Goal: Information Seeking & Learning: Check status

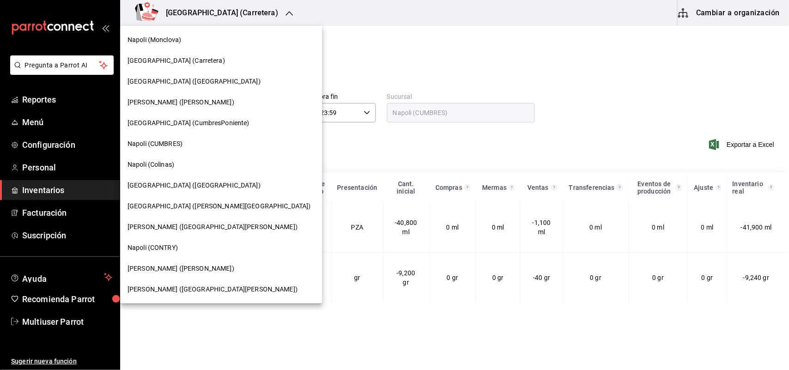
click at [198, 290] on div "Napoli (San Nicolas)" at bounding box center [221, 290] width 187 height 10
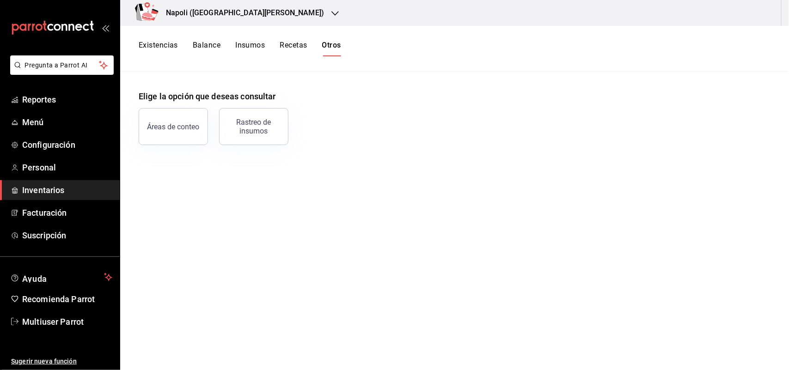
click at [240, 12] on div "[PERSON_NAME] ([GEOGRAPHIC_DATA][PERSON_NAME])" at bounding box center [235, 13] width 215 height 26
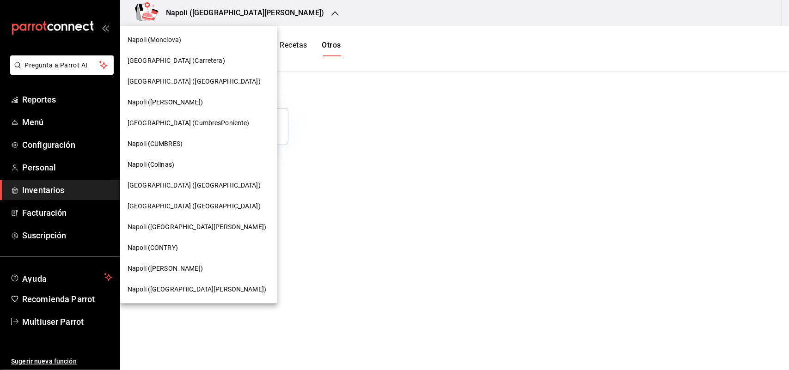
click at [178, 56] on span "[GEOGRAPHIC_DATA] (Carretera)" at bounding box center [177, 61] width 98 height 10
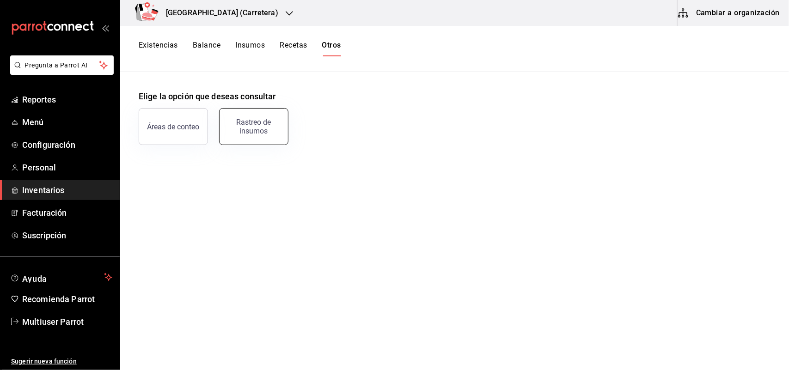
click at [234, 112] on button "Rastreo de insumos" at bounding box center [253, 126] width 69 height 37
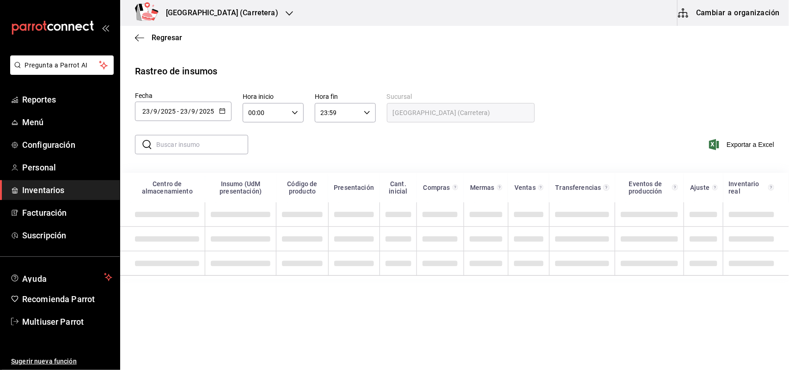
click at [220, 111] on icon "button" at bounding box center [222, 111] width 6 height 6
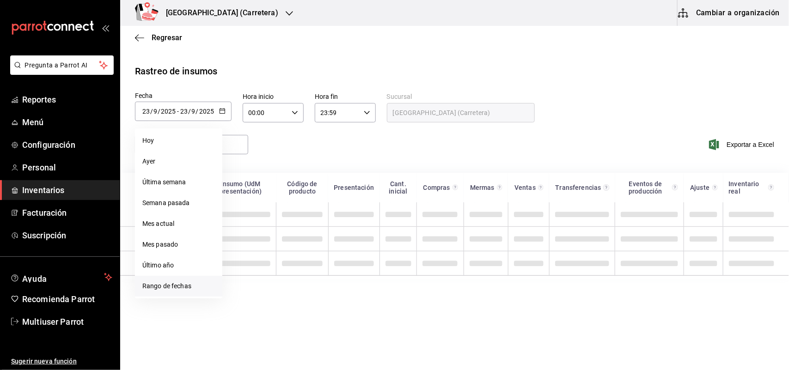
click at [191, 290] on li "Rango de fechas" at bounding box center [178, 286] width 87 height 21
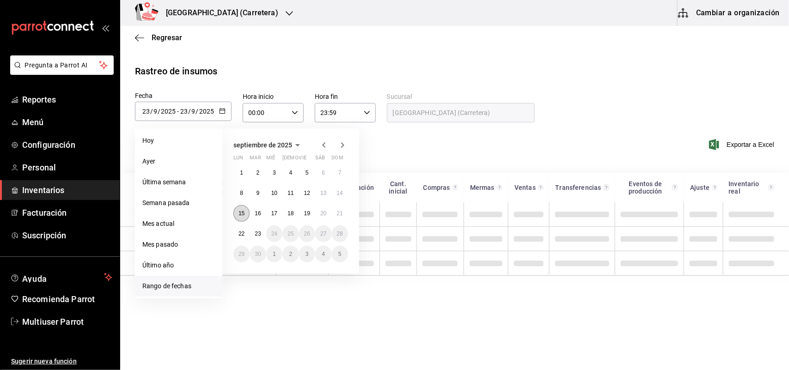
click at [237, 214] on button "15" at bounding box center [241, 213] width 16 height 17
click at [340, 209] on button "21" at bounding box center [340, 213] width 16 height 17
type input "[DATE]"
type input "15"
type input "[DATE]"
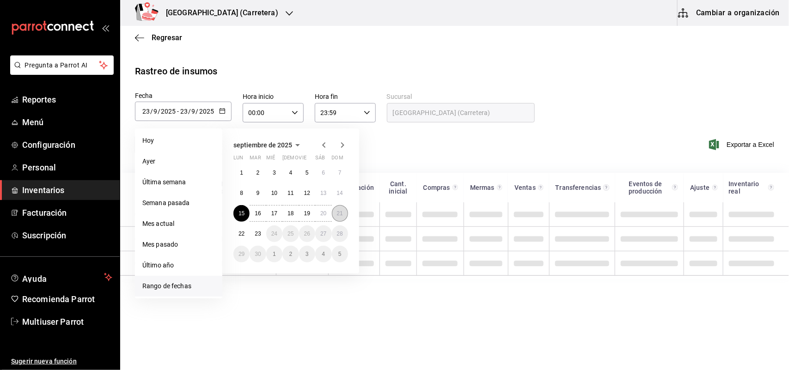
type input "21"
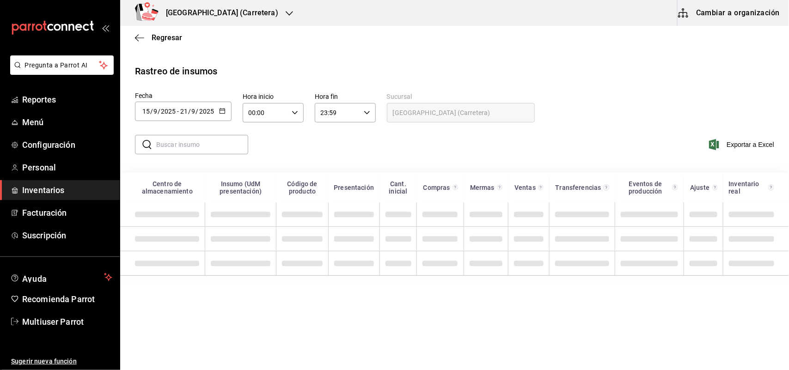
click at [206, 151] on input "text" at bounding box center [202, 144] width 92 height 18
type input "a"
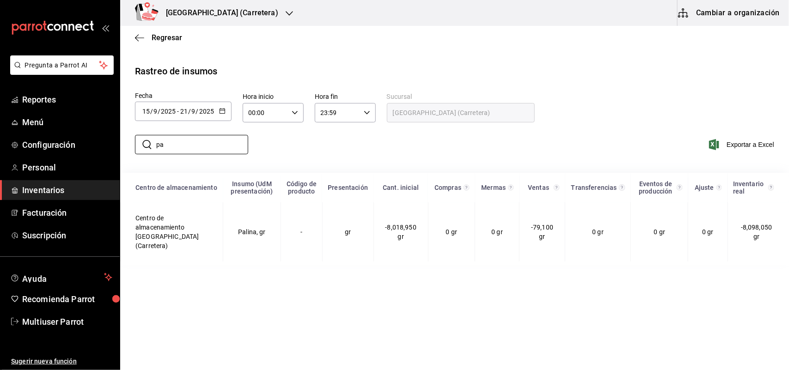
type input "p"
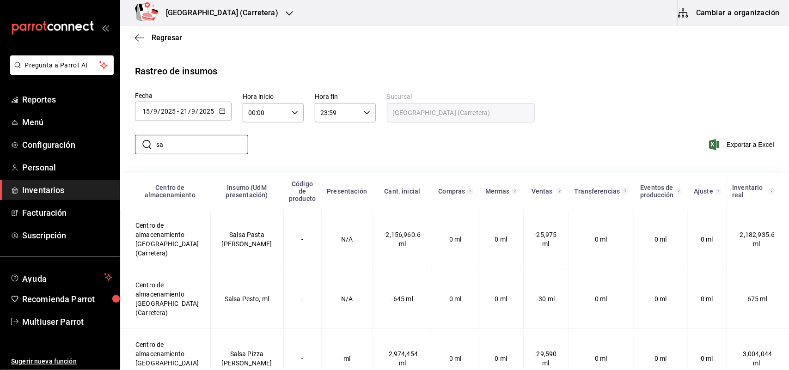
type input "s"
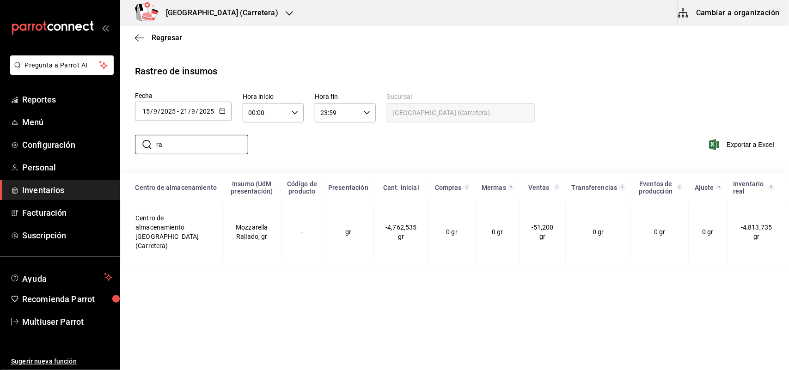
type input "r"
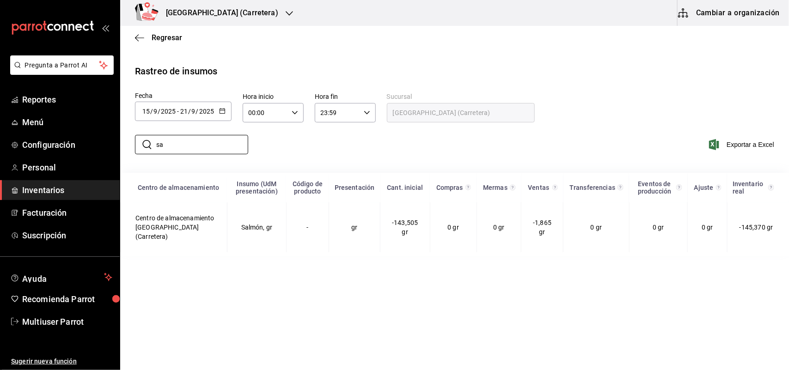
type input "s"
type input "p"
type input "c"
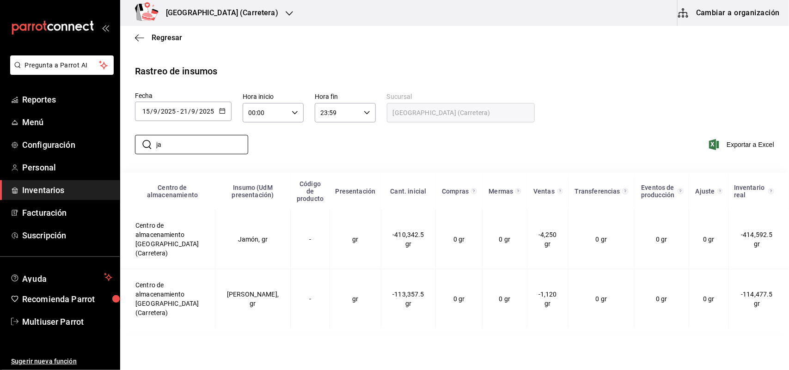
type input "j"
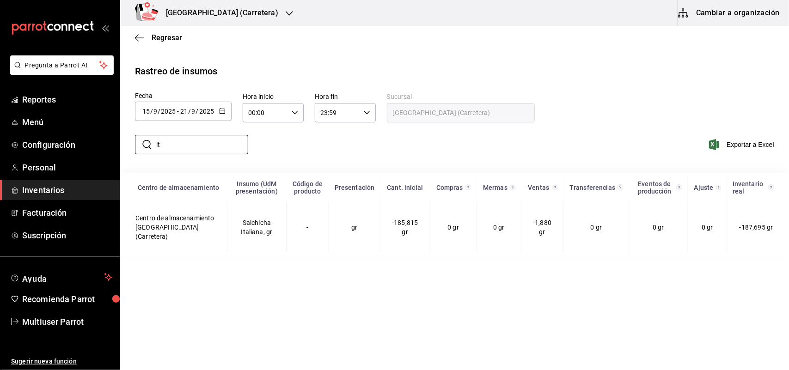
type input "i"
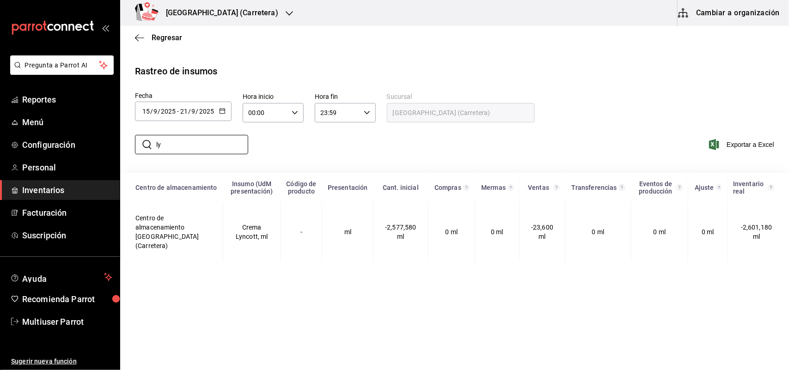
type input "l"
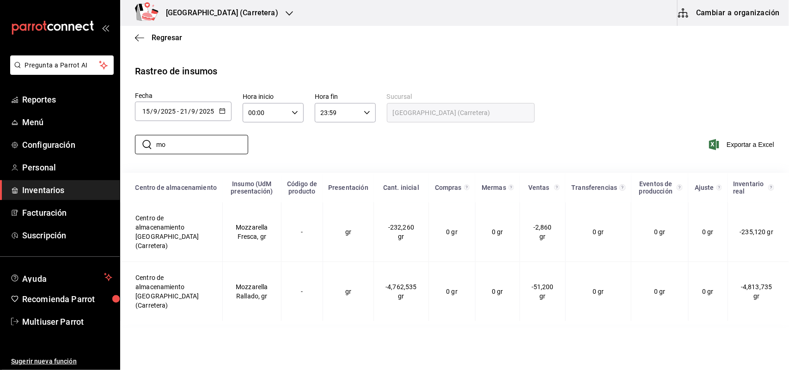
type input "m"
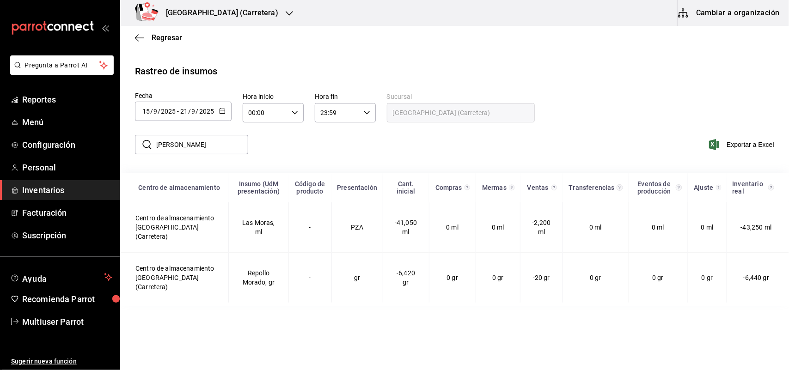
click at [315, 46] on div "Regresar" at bounding box center [454, 38] width 669 height 24
click at [171, 139] on input "mora" at bounding box center [202, 144] width 92 height 18
type input "m"
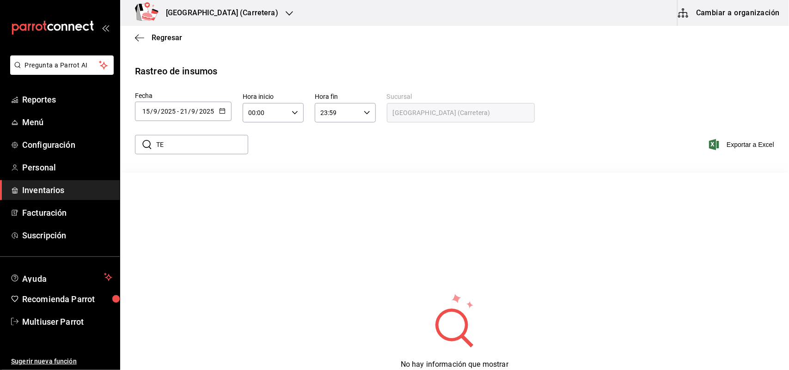
type input "T"
type input "A"
type input "3"
type input "2"
type input "B"
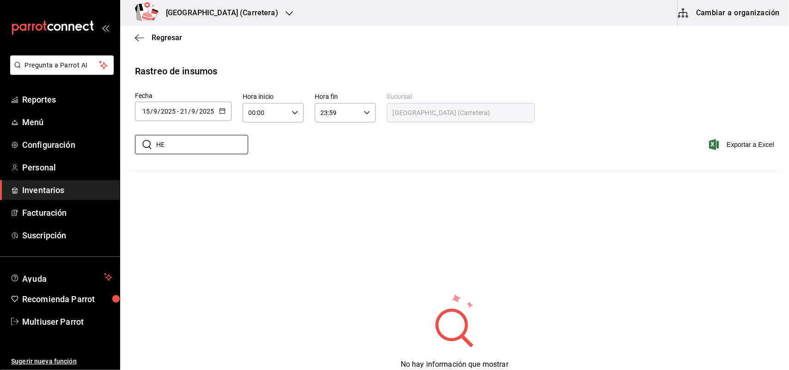
type input "H"
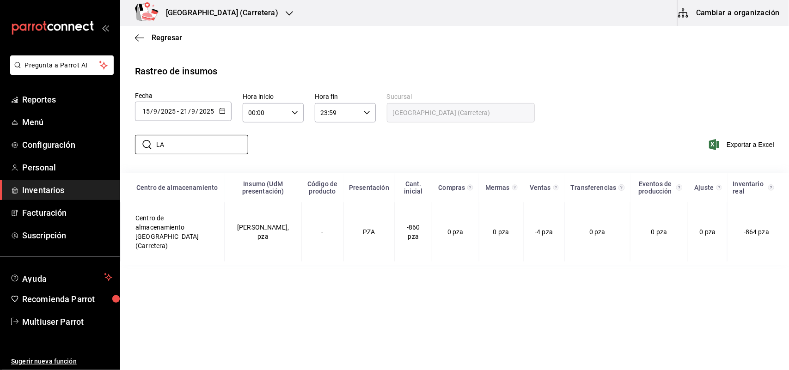
type input "L"
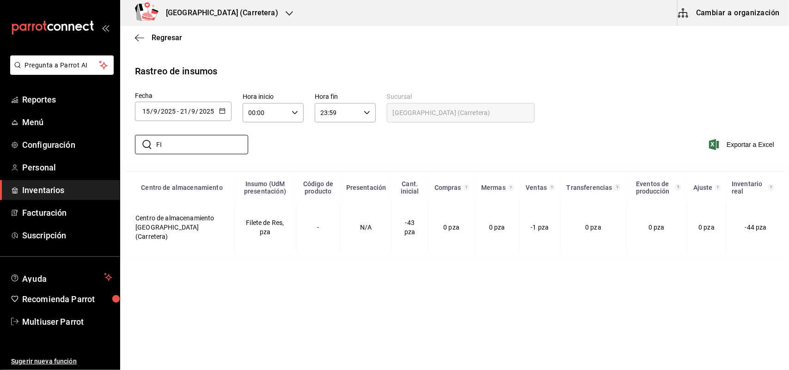
type input "F"
type input "P"
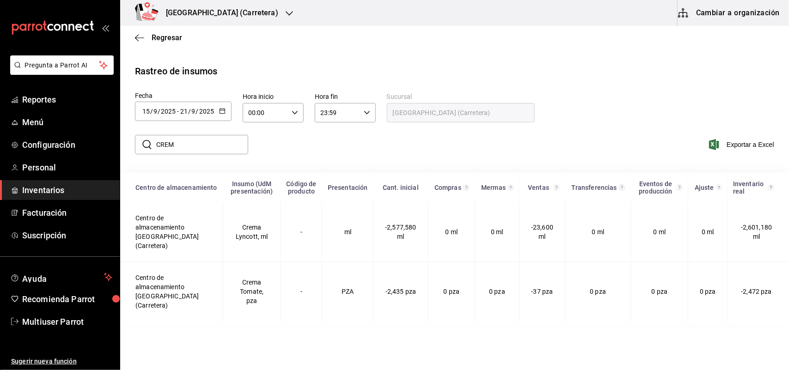
click at [221, 110] on icon "button" at bounding box center [222, 111] width 6 height 6
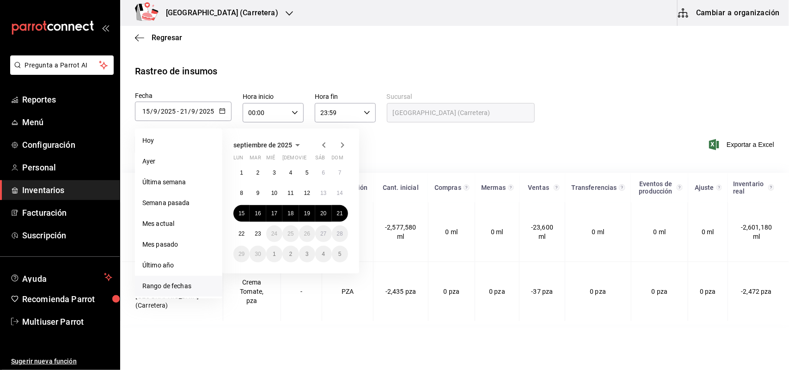
click at [243, 69] on div "Rastreo de insumos" at bounding box center [454, 71] width 639 height 14
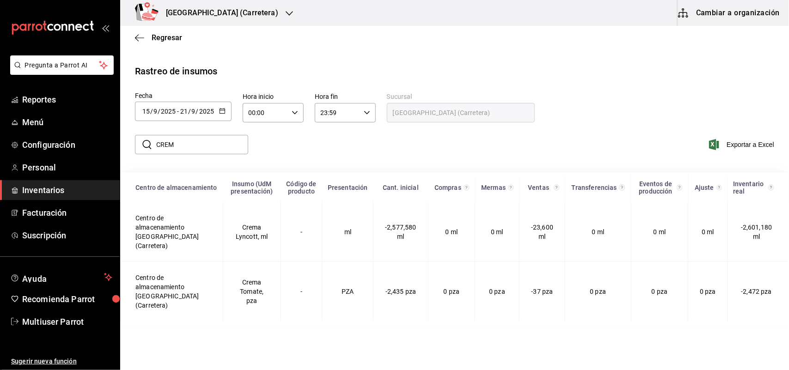
click at [204, 149] on input "CREM" at bounding box center [202, 144] width 92 height 18
type input "C"
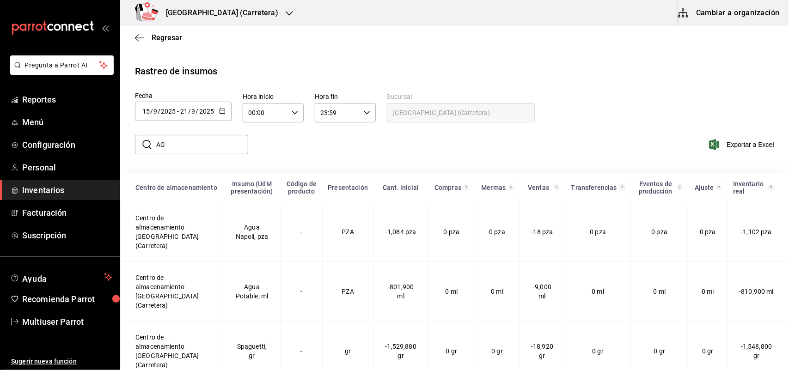
type input "A"
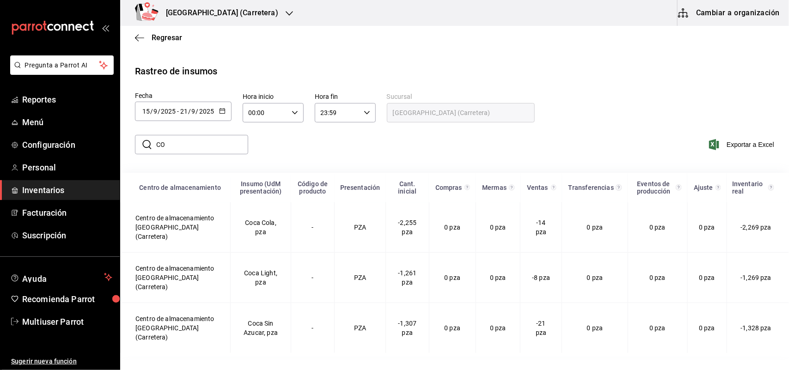
type input "C"
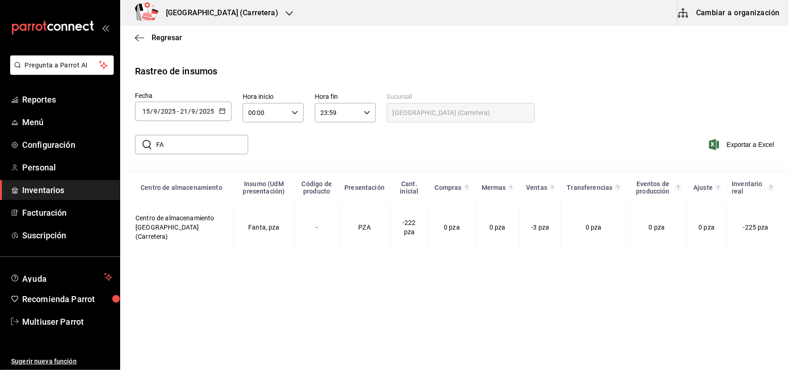
type input "F"
type input "S"
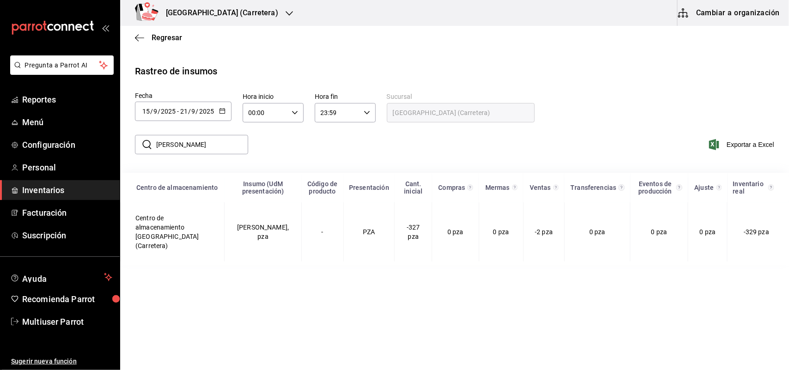
type input "J"
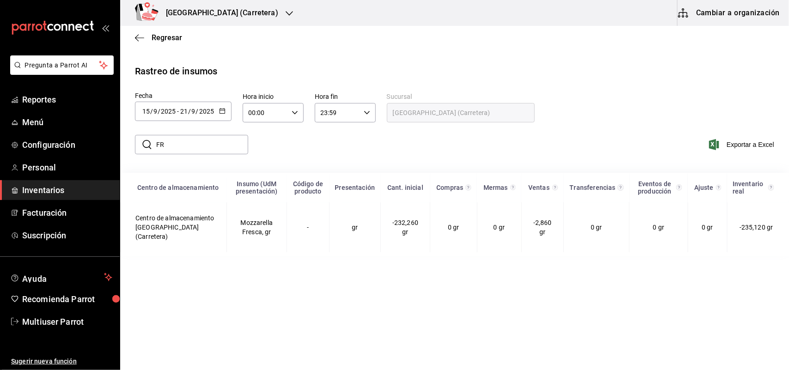
type input "F"
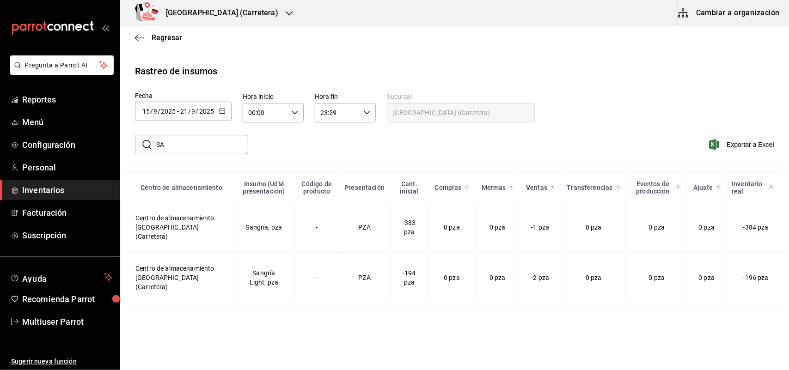
type input "S"
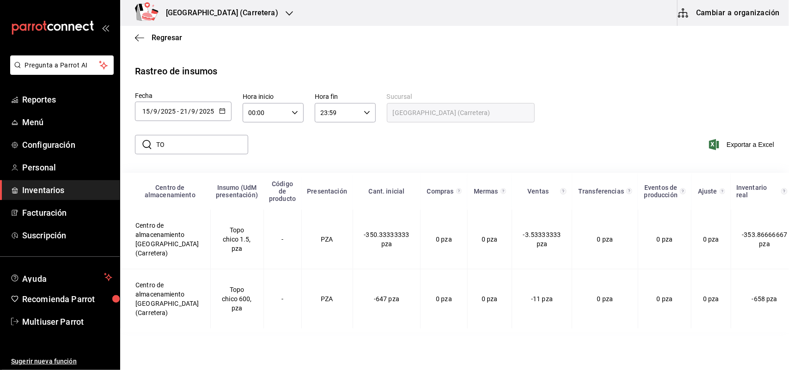
type input "T"
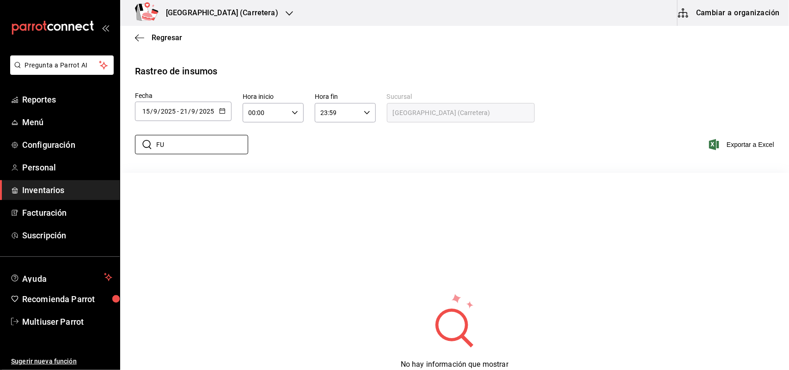
type input "F"
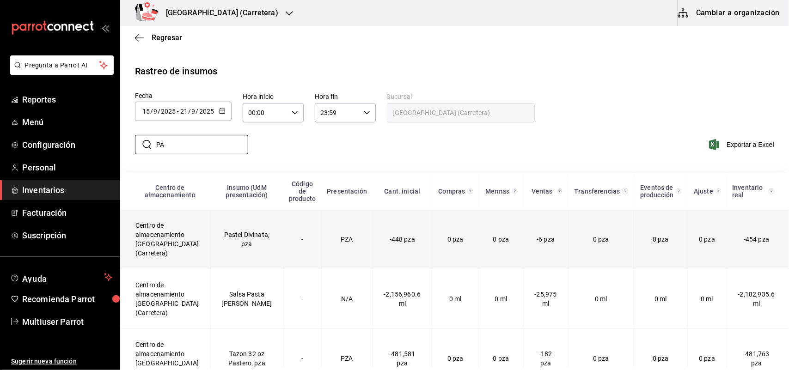
type input "P"
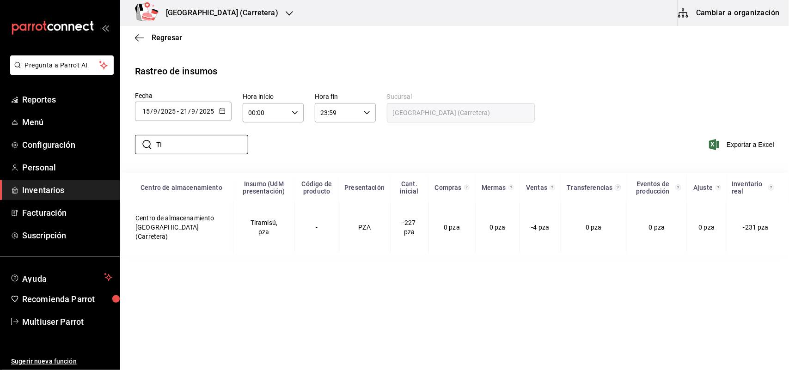
type input "T"
type input "C"
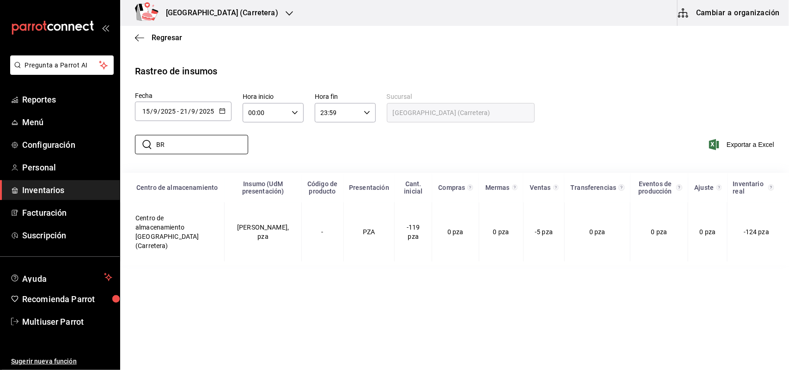
type input "B"
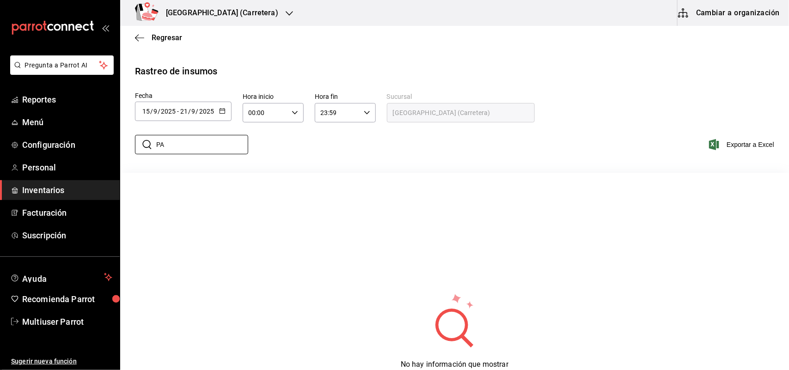
type input "P"
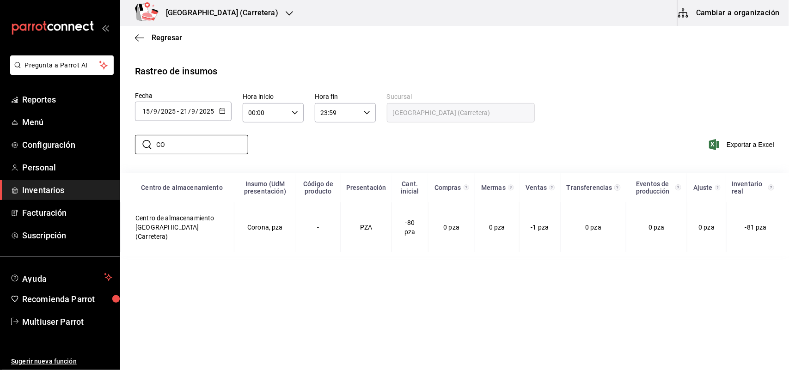
type input "C"
type input "V"
type input "M"
type input "U"
type input "M"
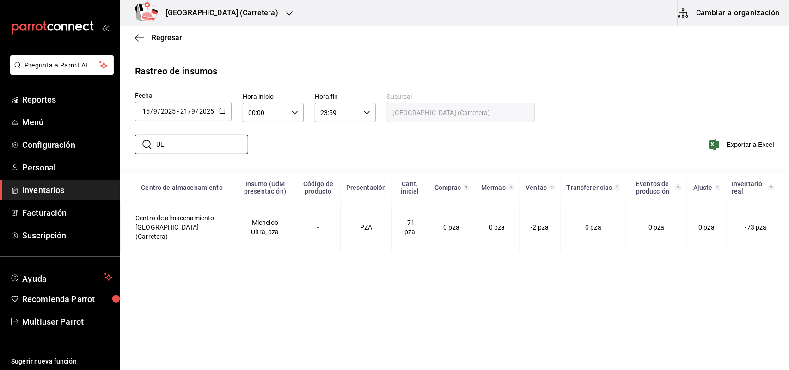
type input "U"
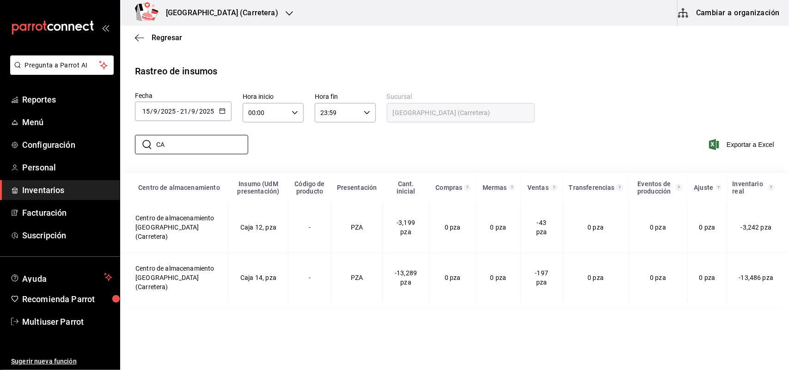
type input "C"
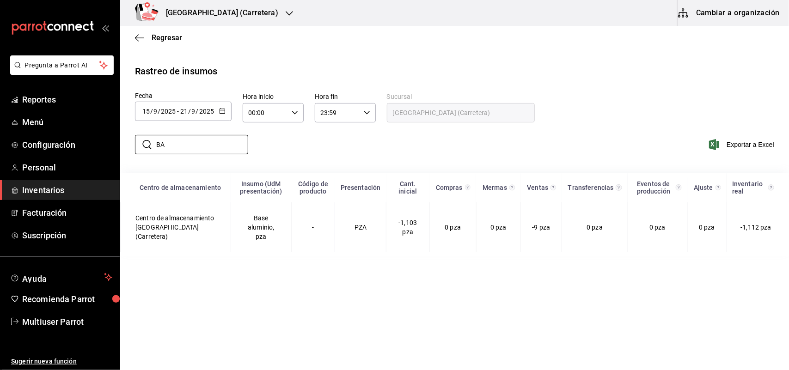
type input "B"
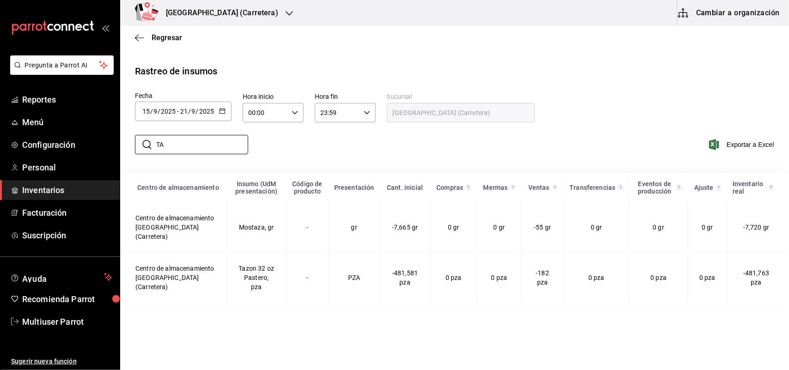
type input "T"
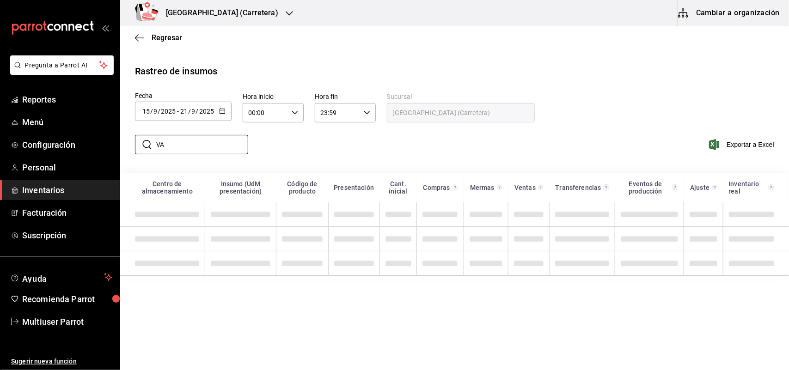
type input "VA"
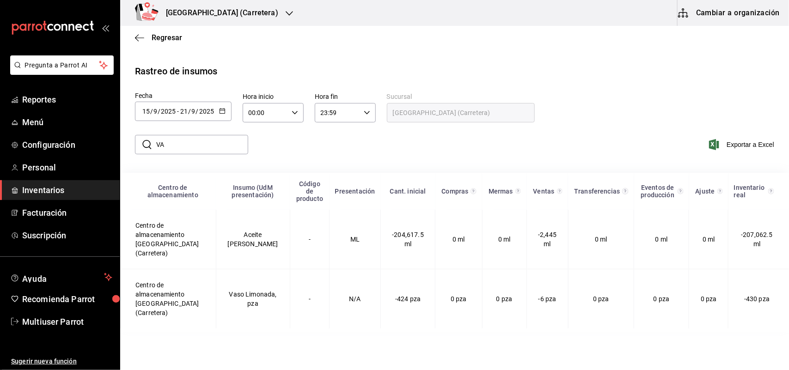
click at [224, 17] on h3 "Napoli (Carretera)" at bounding box center [219, 12] width 120 height 11
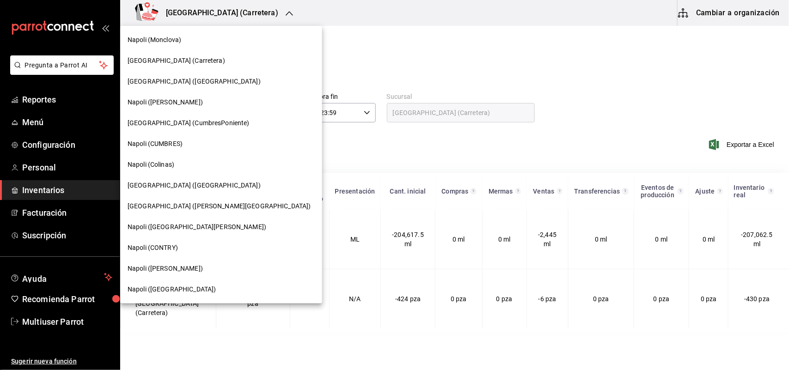
click at [199, 80] on div "Napoli (Las Americas)" at bounding box center [221, 82] width 187 height 10
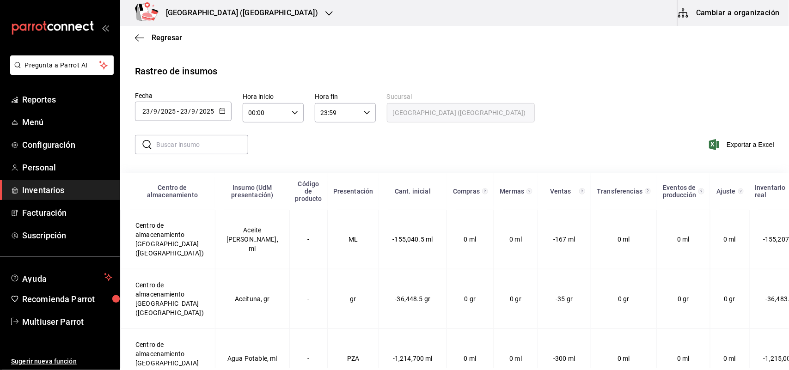
click at [225, 116] on div "[DATE] [DATE] - [DATE] [DATE]" at bounding box center [183, 111] width 97 height 19
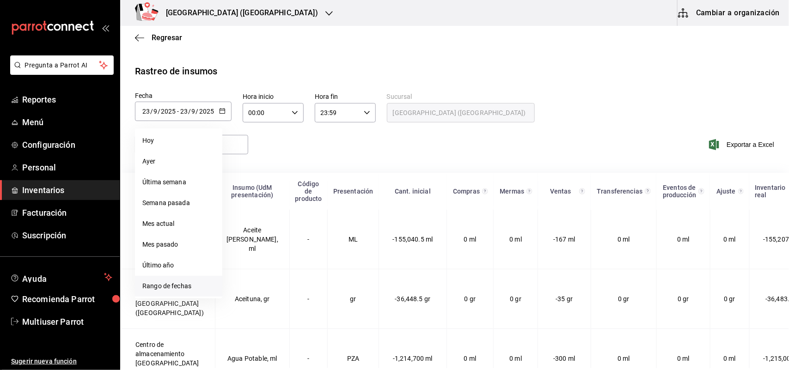
click at [184, 287] on li "Rango de fechas" at bounding box center [178, 286] width 87 height 21
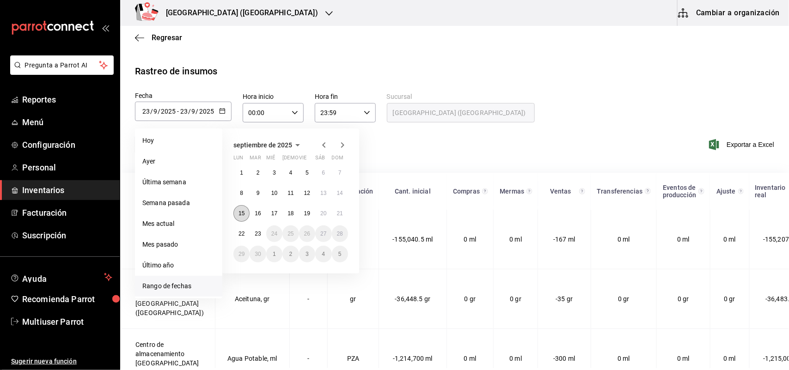
click at [239, 211] on abbr "15" at bounding box center [242, 213] width 6 height 6
click at [341, 214] on abbr "21" at bounding box center [340, 213] width 6 height 6
type input "[DATE]"
type input "15"
type input "[DATE]"
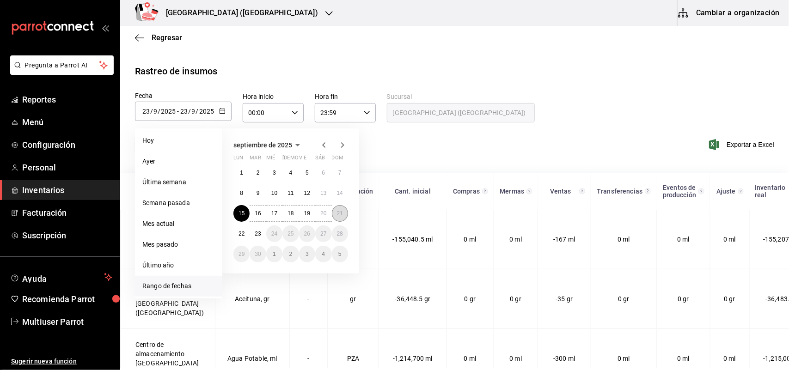
type input "21"
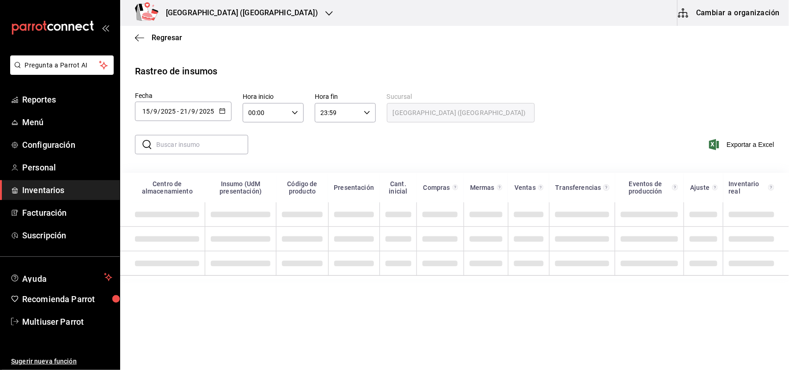
click at [169, 141] on input "text" at bounding box center [202, 144] width 92 height 18
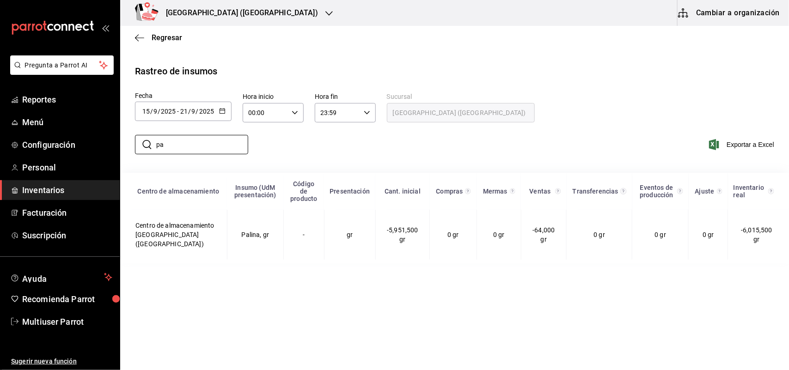
type input "p"
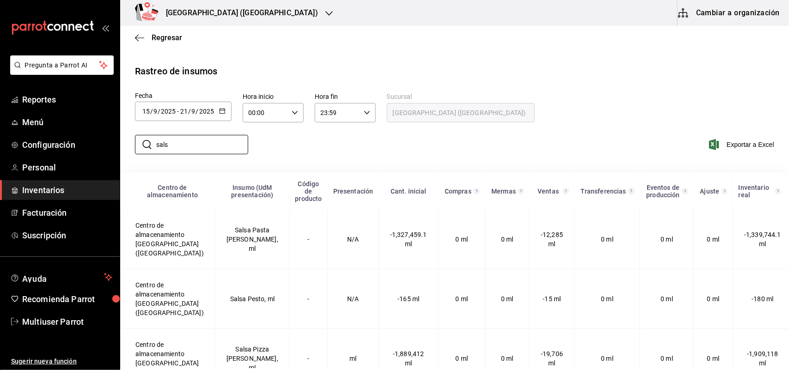
click at [256, 148] on div "​ sals ​ Exportar a Excel" at bounding box center [451, 150] width 676 height 38
click at [223, 145] on input "sals" at bounding box center [202, 144] width 92 height 18
type input "s"
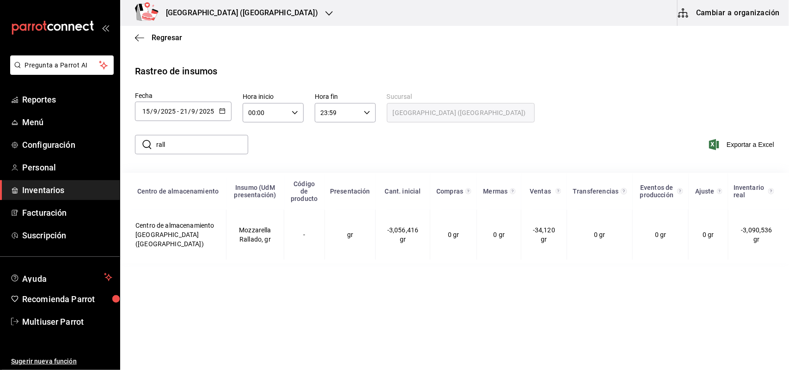
click at [225, 112] on div "2025-09-15 15 / 9 / 2025 - 2025-09-21 21 / 9 / 2025" at bounding box center [183, 111] width 97 height 19
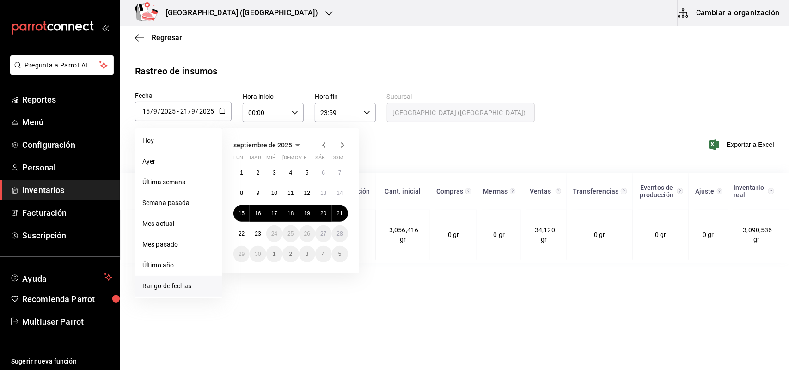
drag, startPoint x: 507, startPoint y: 88, endPoint x: 244, endPoint y: 135, distance: 267.1
click at [506, 88] on div "Rastreo de insumos Fecha 2025-09-15 15 / 9 / 2025 - 2025-09-21 21 / 9 / 2025 Ho…" at bounding box center [454, 163] width 639 height 199
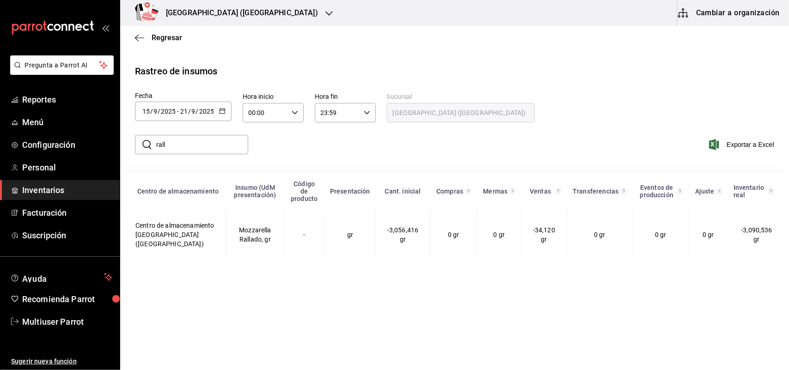
click at [189, 147] on input "rall" at bounding box center [202, 144] width 92 height 18
type input "r"
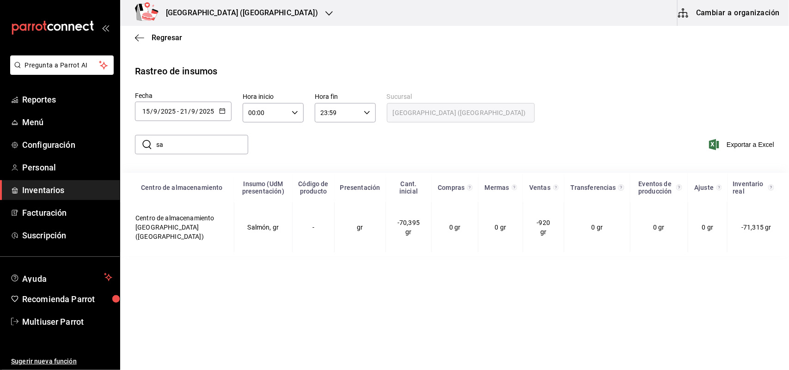
type input "s"
type input "p"
type input "c"
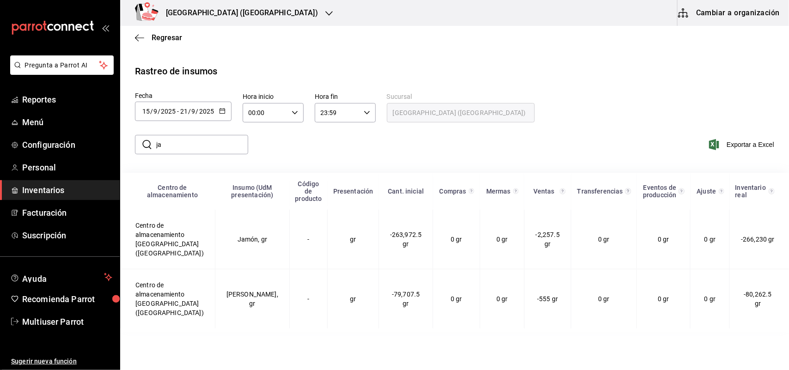
type input "j"
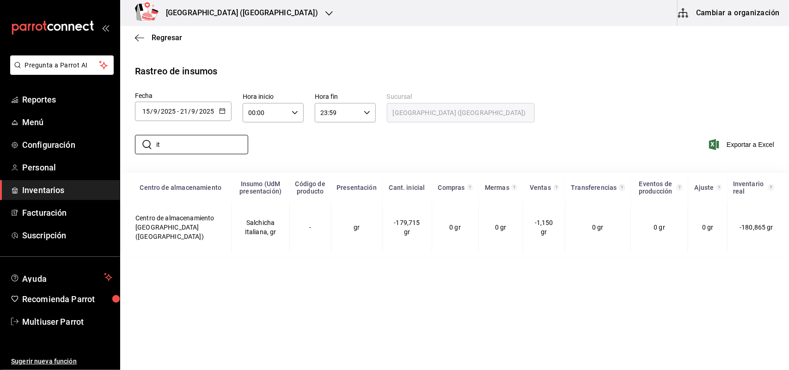
type input "i"
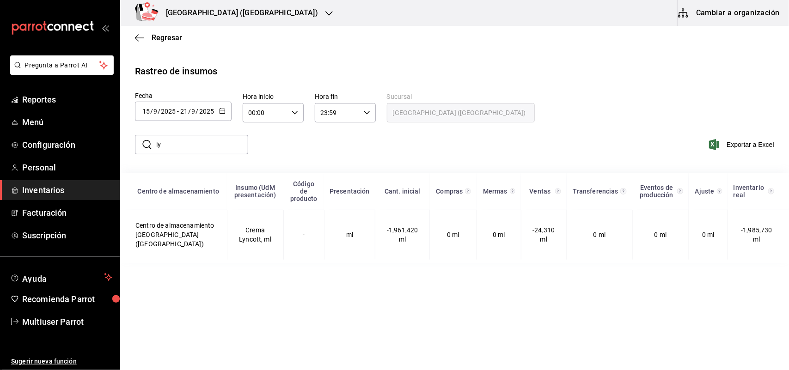
type input "l"
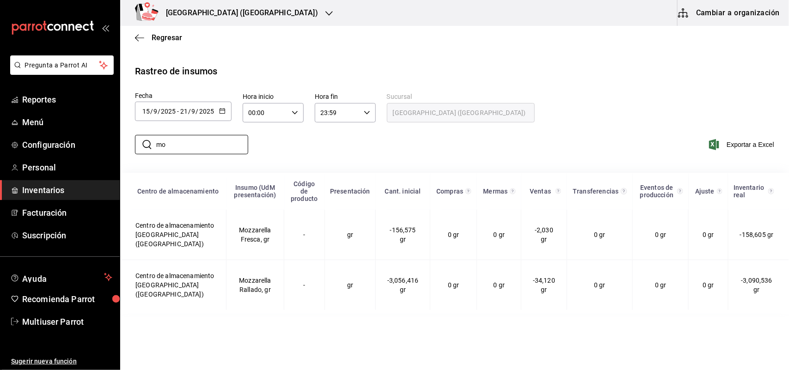
type input "m"
type input "¿"
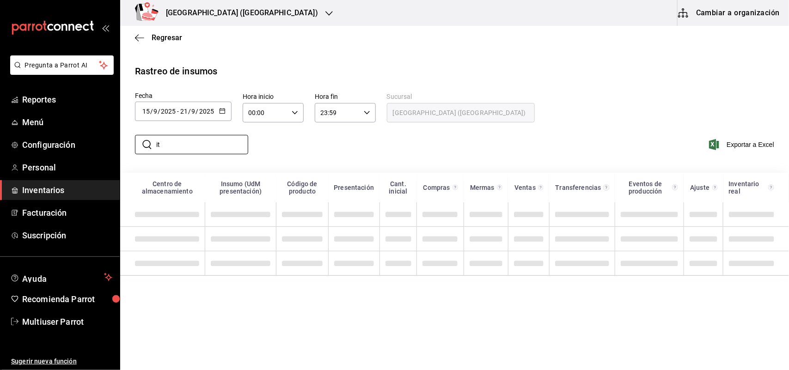
type input "i"
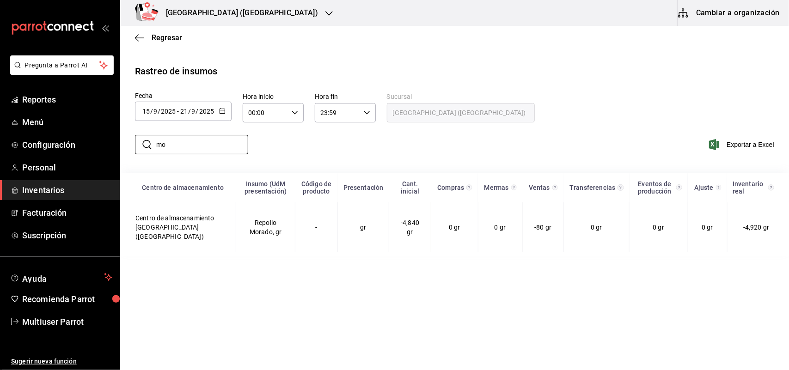
type input "m"
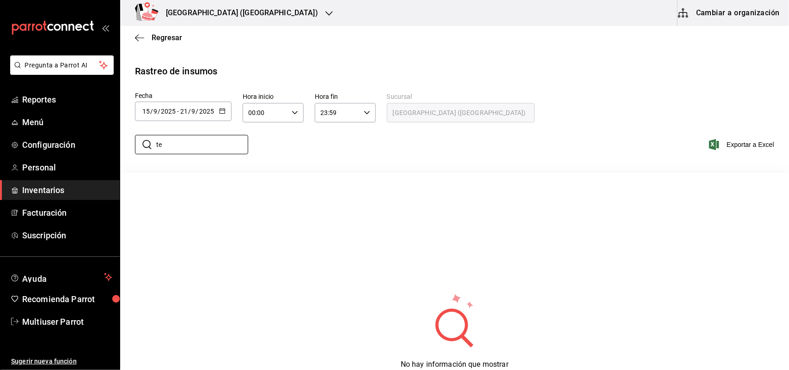
type input "t"
type input "a"
type input "3"
type input "2"
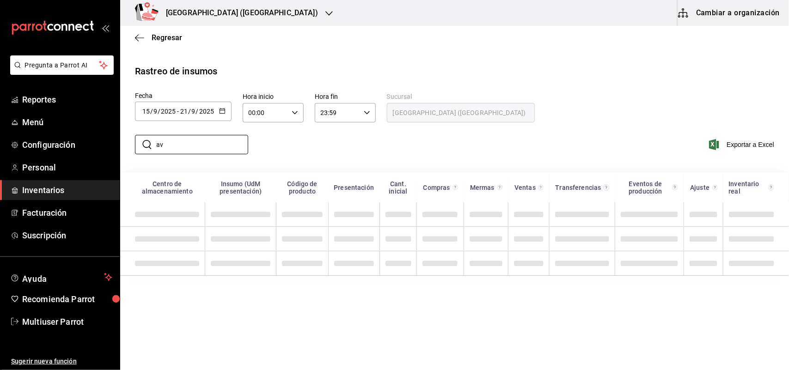
type input "a"
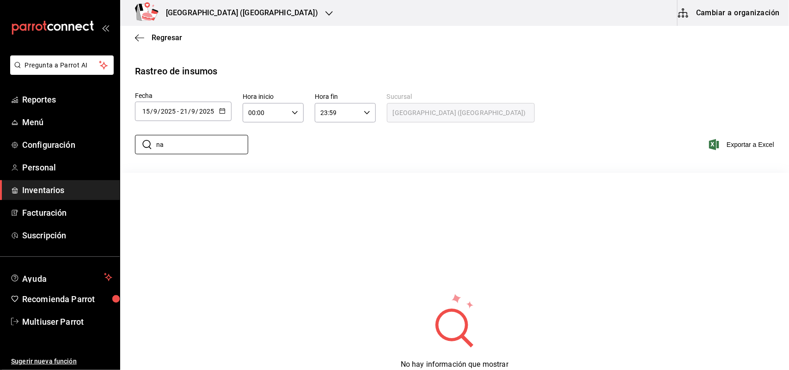
type input "n"
type input "b"
type input "h"
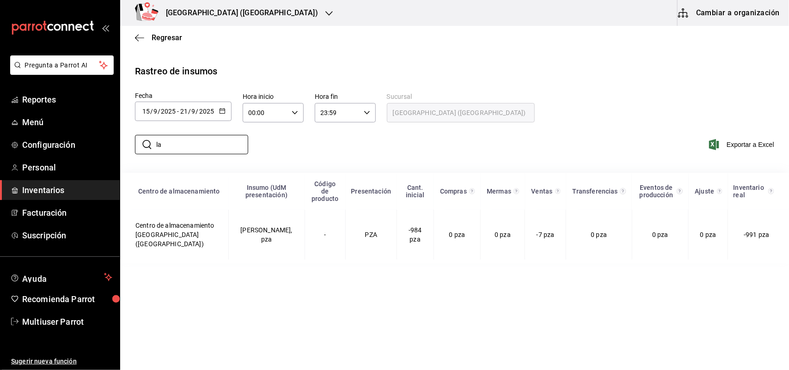
type input "l"
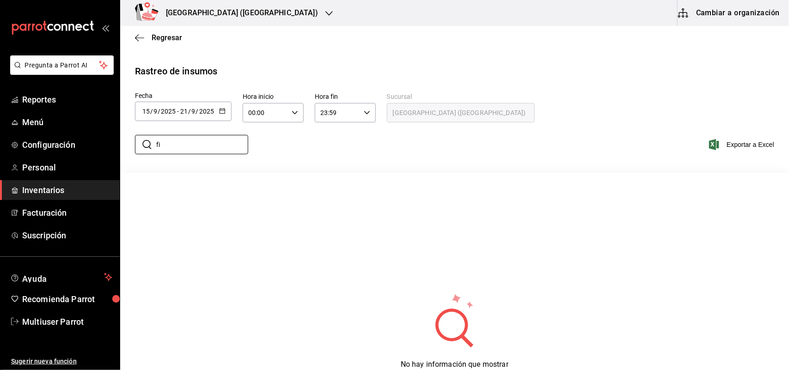
type input "f"
type input "p"
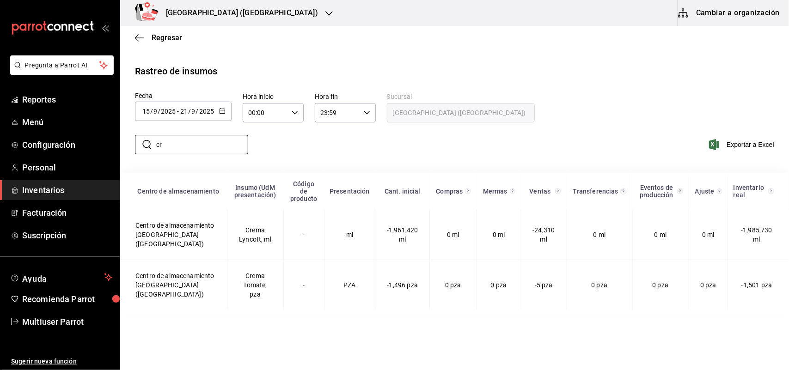
type input "c"
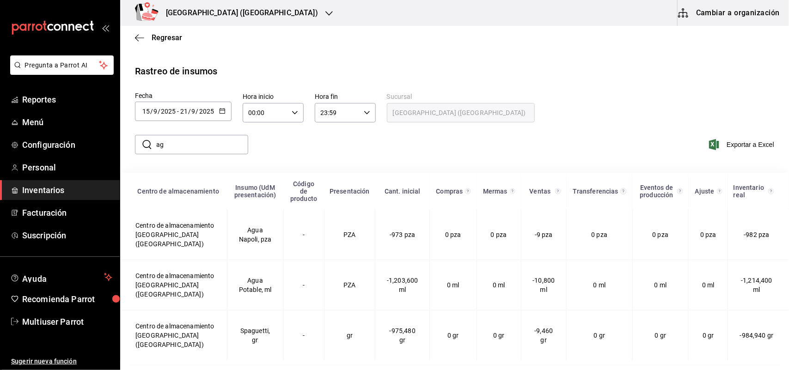
type input "a"
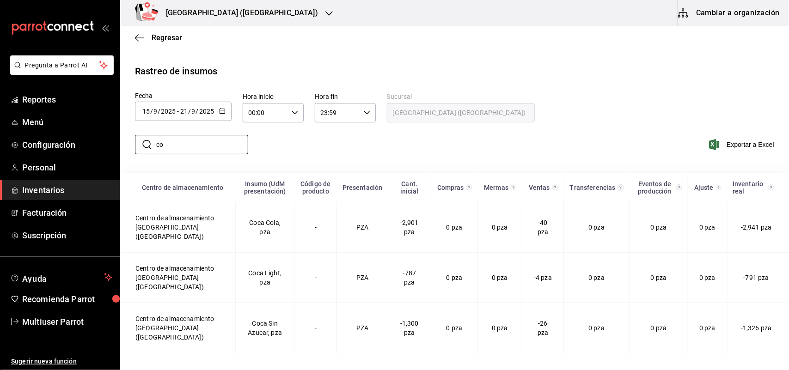
type input "c"
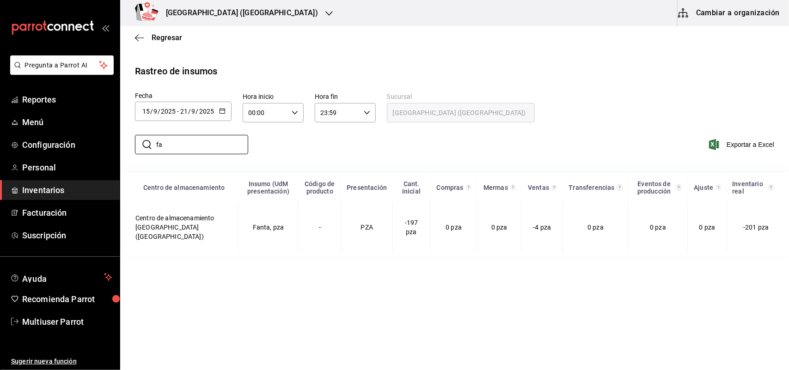
type input "f"
type input "s"
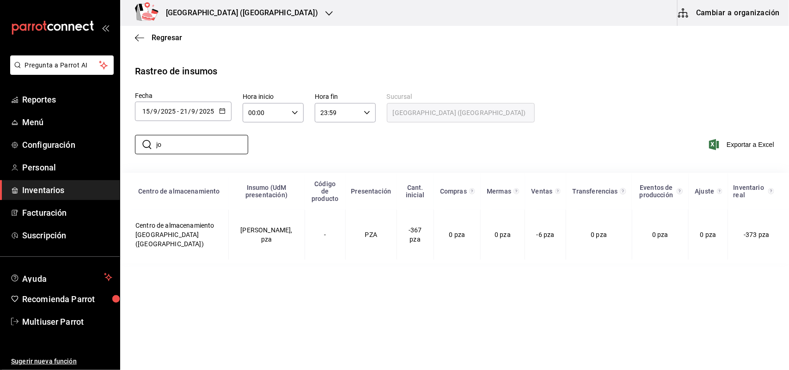
type input "j"
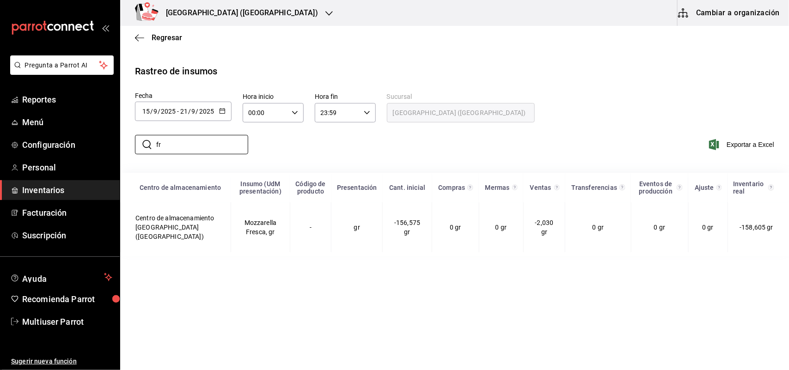
type input "f"
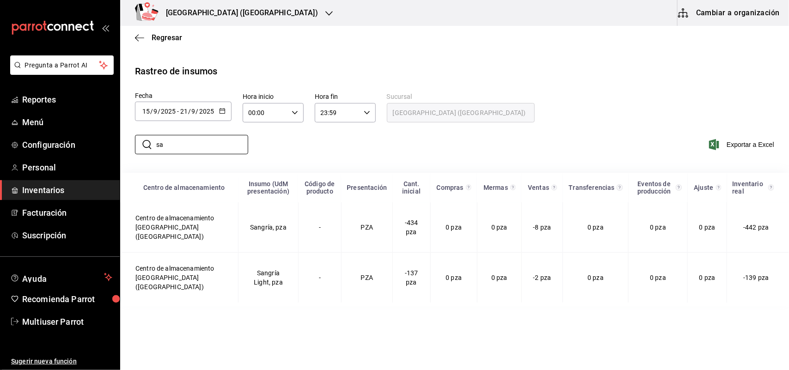
type input "s"
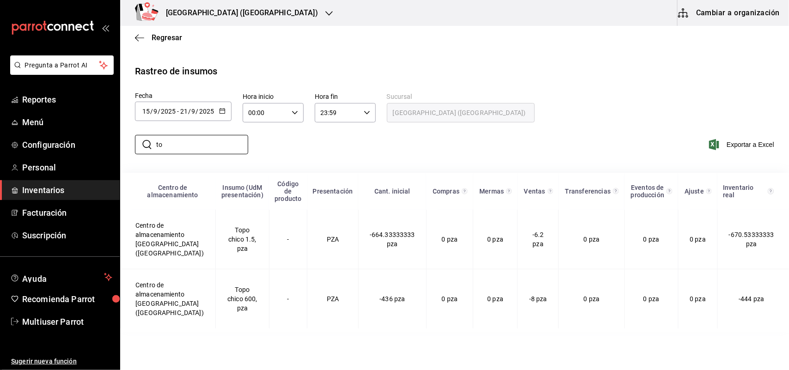
type input "t"
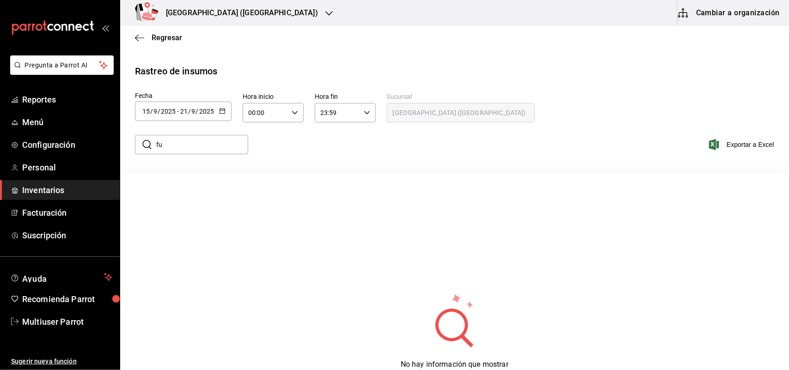
type input "f"
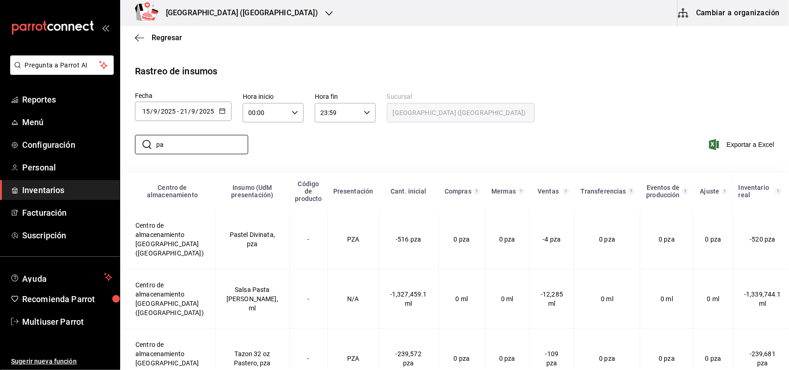
type input "p"
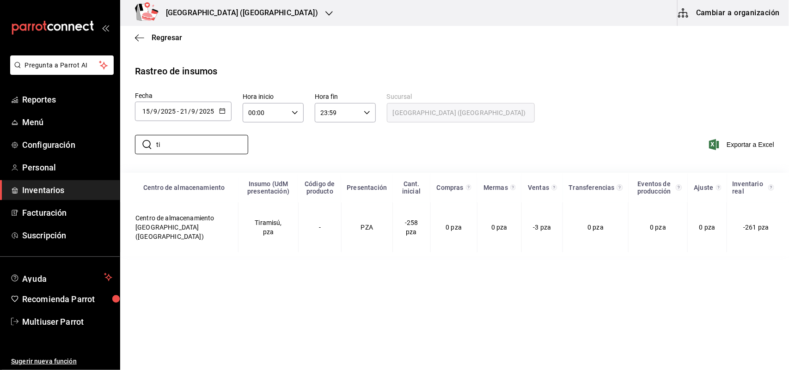
type input "t"
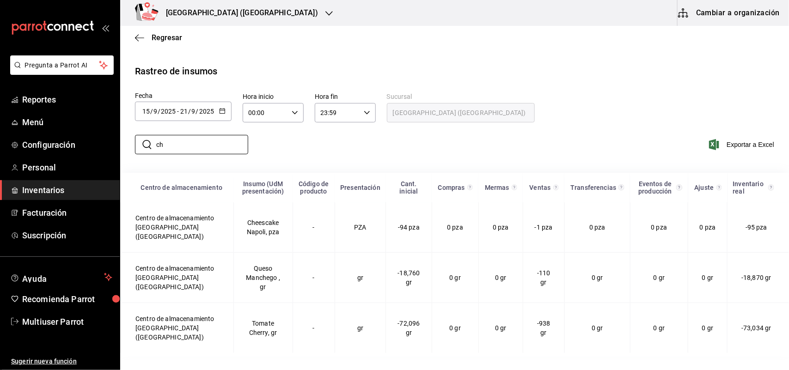
type input "c"
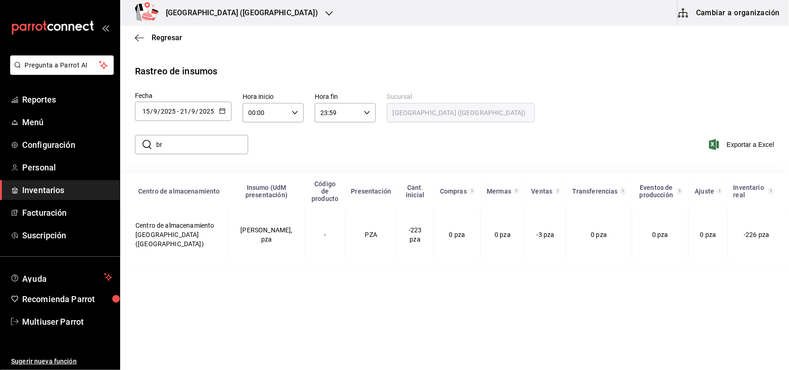
type input "b"
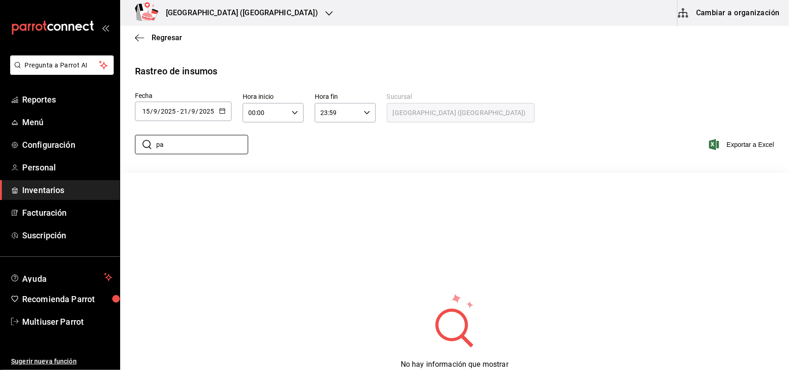
type input "p"
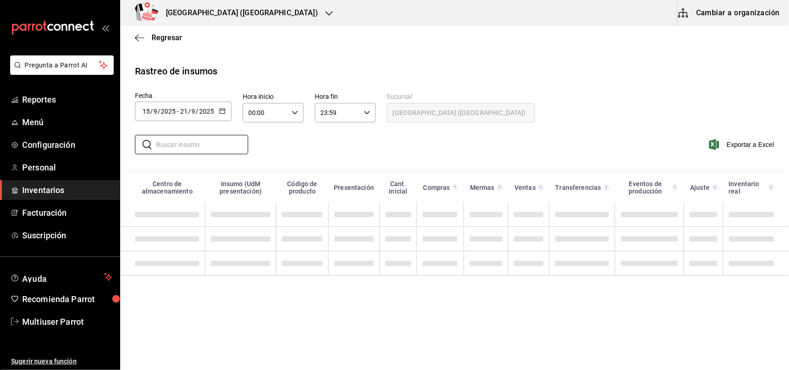
type input "v"
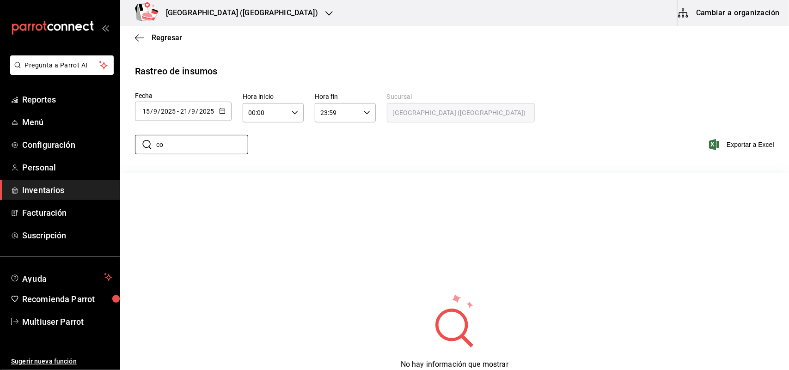
type input "c"
type input "v"
type input "m"
type input "u"
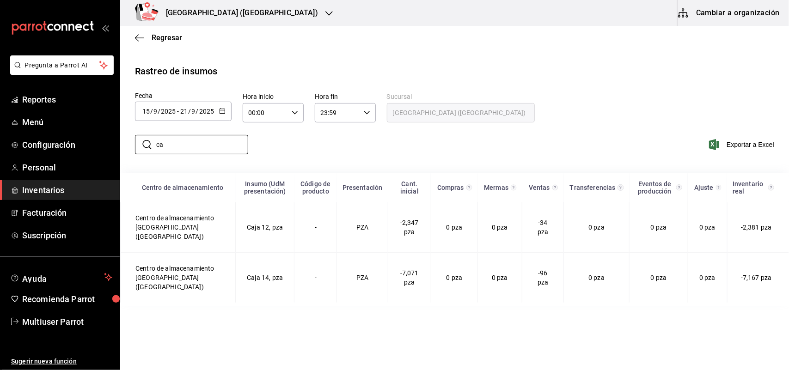
type input "c"
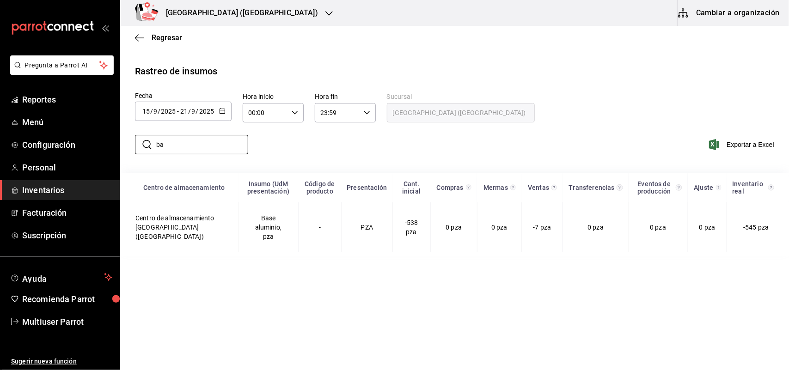
type input "b"
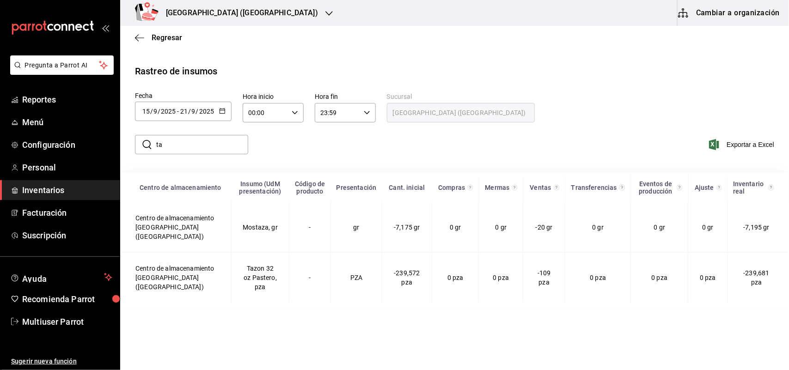
type input "t"
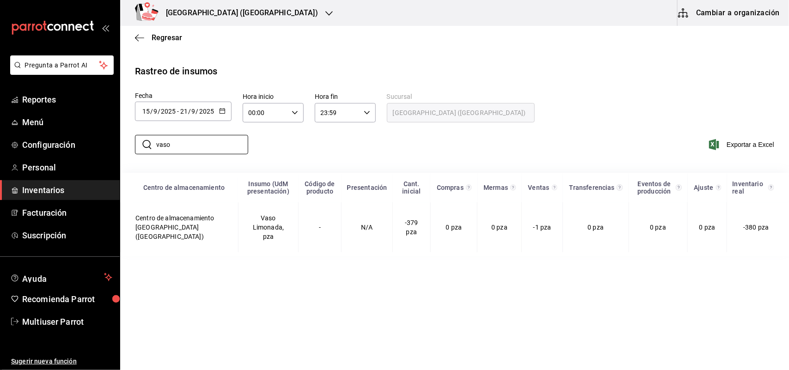
type input "vaso"
click at [190, 136] on input "vaso" at bounding box center [202, 144] width 92 height 18
drag, startPoint x: 315, startPoint y: 145, endPoint x: 283, endPoint y: 151, distance: 32.1
click at [315, 145] on div "​ vaso ​ Exportar a Excel" at bounding box center [451, 150] width 676 height 38
click at [207, 151] on input "vaso" at bounding box center [202, 144] width 92 height 18
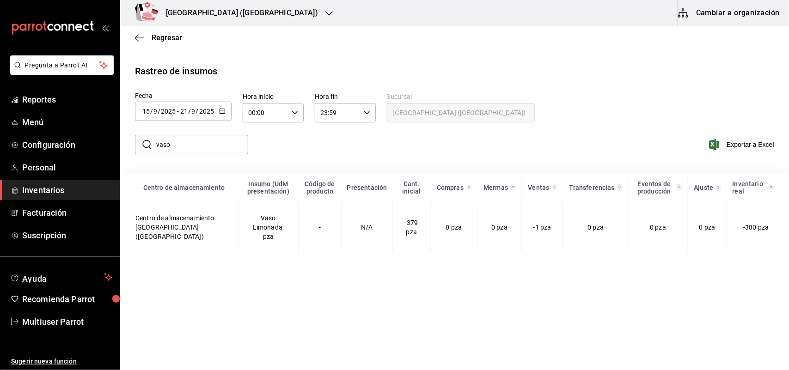
click at [281, 134] on div "​ vaso ​ Exportar a Excel" at bounding box center [451, 150] width 676 height 38
click at [333, 140] on div "​ vaso ​ Exportar a Excel" at bounding box center [451, 150] width 676 height 38
click at [280, 142] on div "​ vaso ​ Exportar a Excel" at bounding box center [451, 150] width 676 height 38
click at [255, 59] on main "Regresar Rastreo de insumos Fecha 2025-09-15 15 / 9 / 2025 - 2025-09-21 21 / 9 …" at bounding box center [454, 141] width 669 height 230
click at [244, 12] on div "Napoli (Las Americas)" at bounding box center [232, 13] width 209 height 26
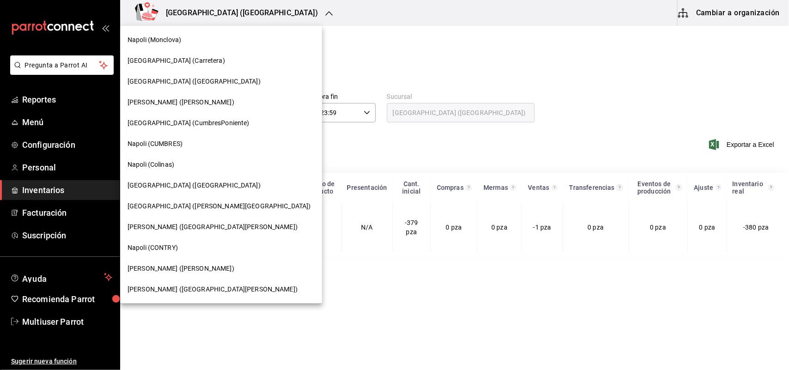
click at [195, 230] on div "Napoli ([GEOGRAPHIC_DATA][PERSON_NAME])" at bounding box center [221, 227] width 187 height 10
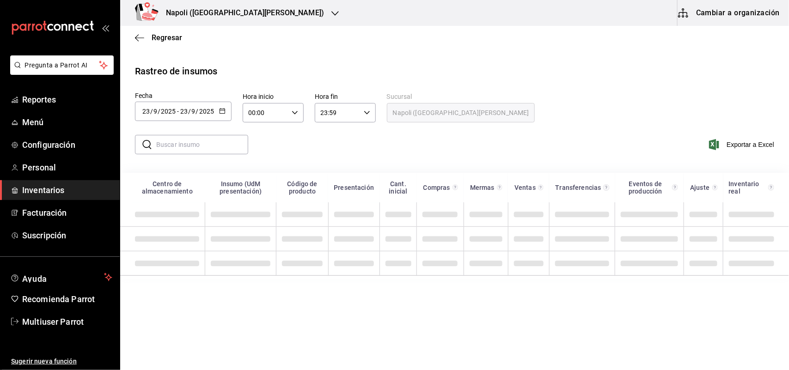
click at [222, 111] on icon "button" at bounding box center [222, 111] width 6 height 6
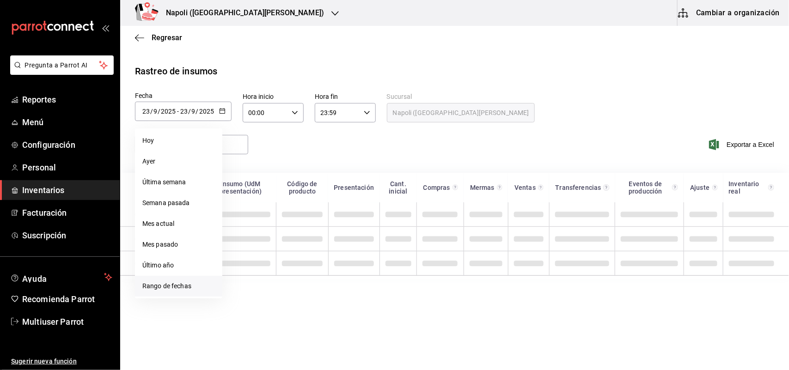
click at [186, 292] on li "Rango de fechas" at bounding box center [178, 286] width 87 height 21
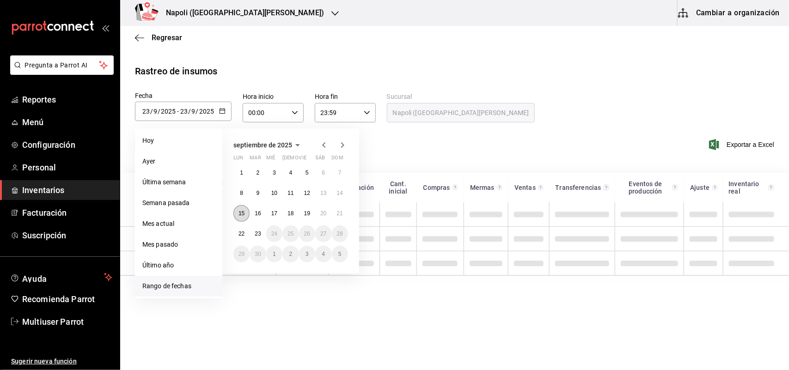
click at [246, 211] on button "15" at bounding box center [241, 213] width 16 height 17
click at [339, 209] on button "21" at bounding box center [340, 213] width 16 height 17
type input "[DATE]"
type input "15"
type input "[DATE]"
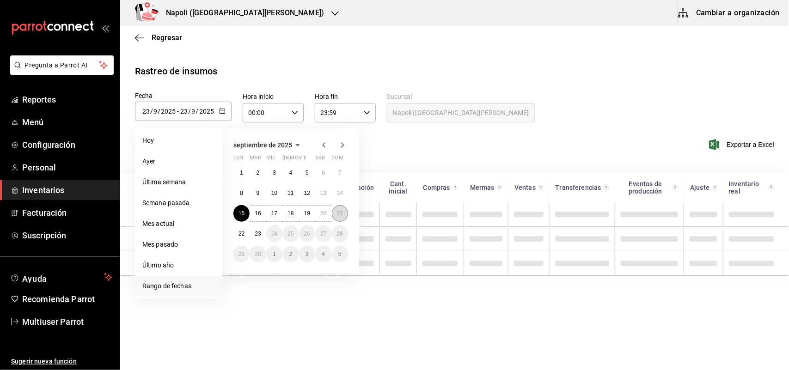
type input "21"
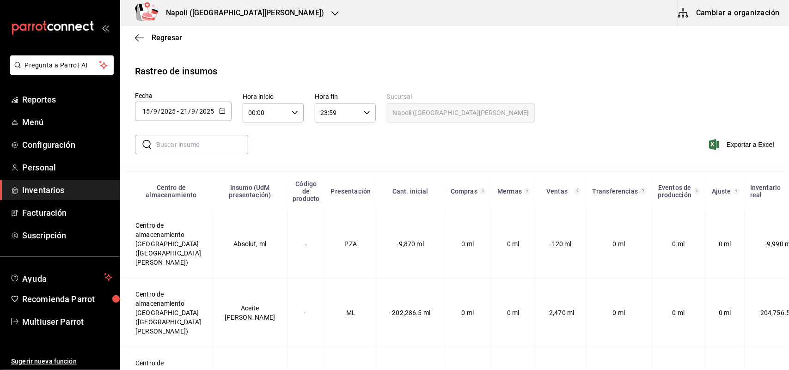
drag, startPoint x: 182, startPoint y: 141, endPoint x: 178, endPoint y: 154, distance: 13.3
click at [182, 141] on input "text" at bounding box center [202, 144] width 92 height 18
click at [597, 96] on div "Fecha [DATE] [DATE] - [DATE] [DATE] septiembre de 2025 lun mar [PERSON_NAME] vi…" at bounding box center [454, 108] width 639 height 31
drag, startPoint x: 177, startPoint y: 149, endPoint x: 228, endPoint y: 146, distance: 51.4
click at [177, 149] on input "text" at bounding box center [202, 144] width 92 height 18
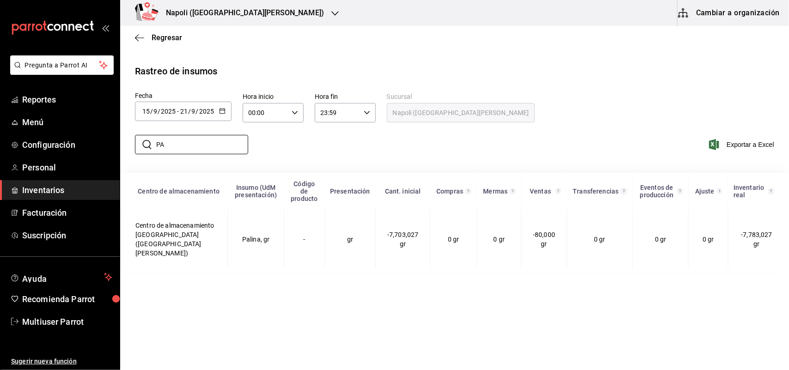
type input "P"
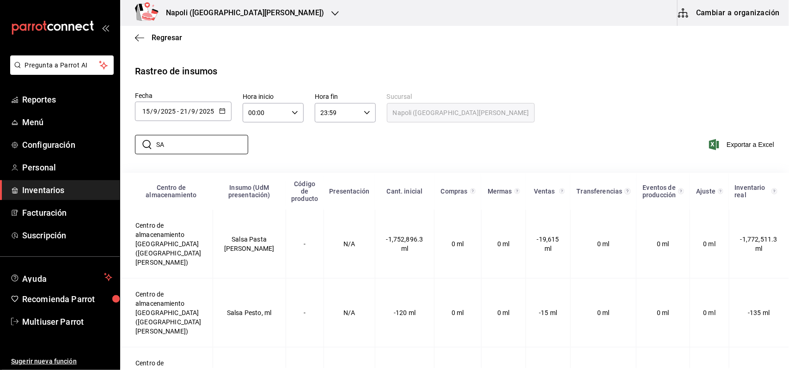
type input "S"
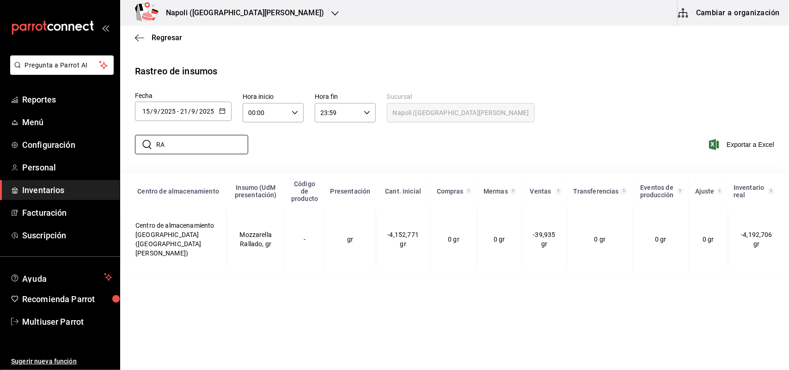
type input "R"
type input "S"
type input "P"
type input "C"
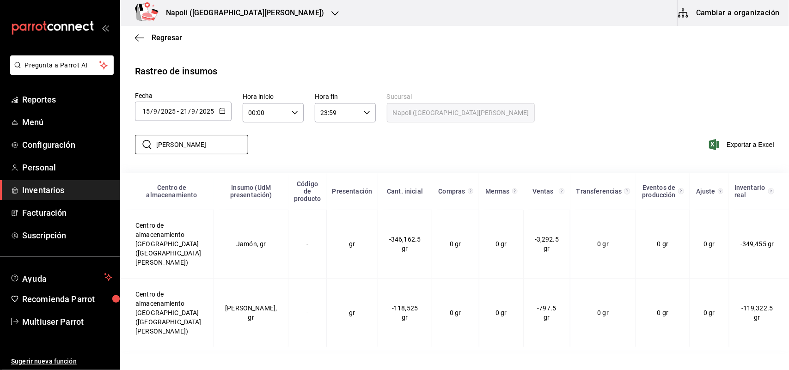
type input "J"
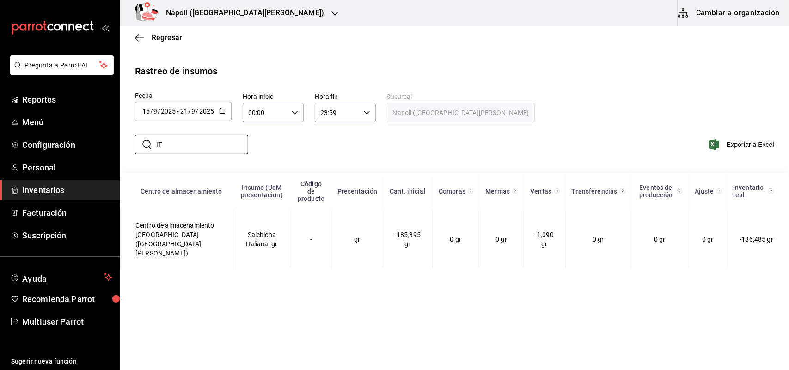
type input "I"
type input "L"
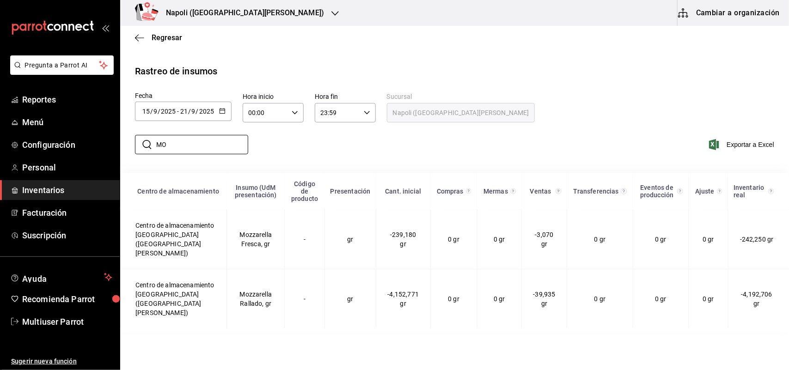
type input "M"
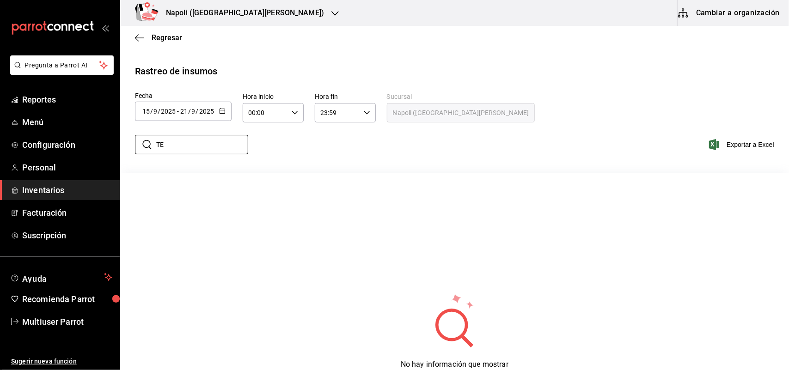
type input "T"
type input "A"
type input "3"
type input "2"
type input "N"
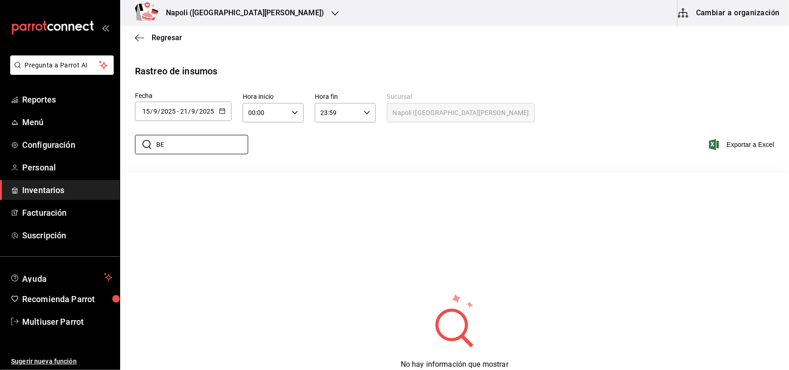
type input "B"
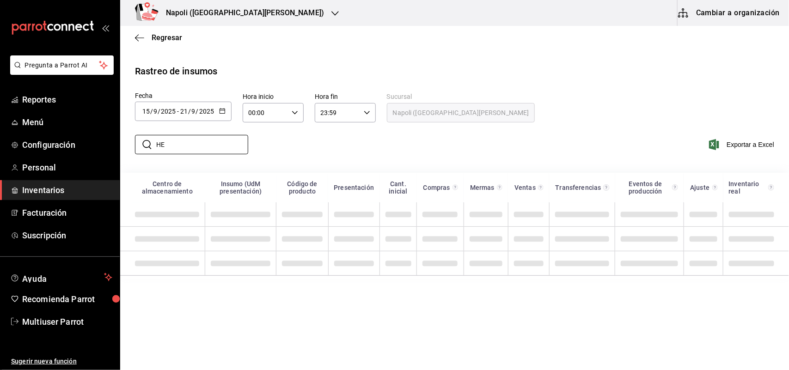
type input "H"
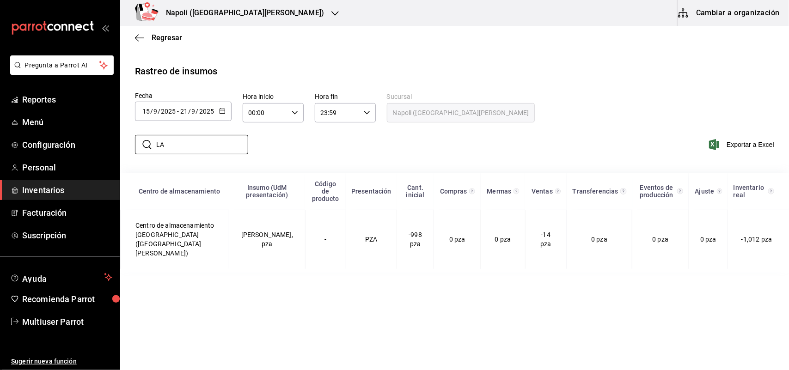
type input "L"
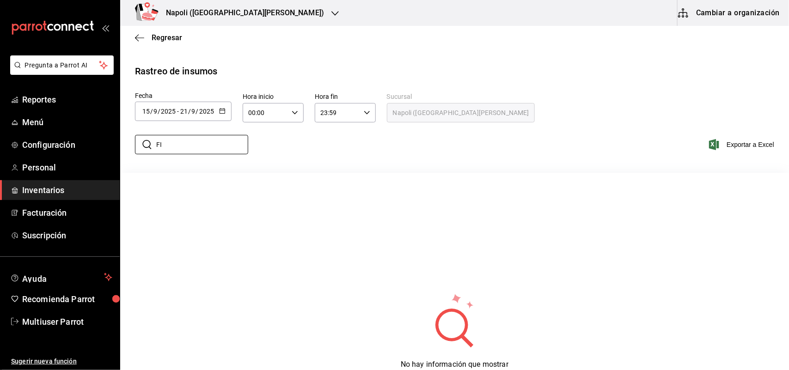
type input "F"
type input "P"
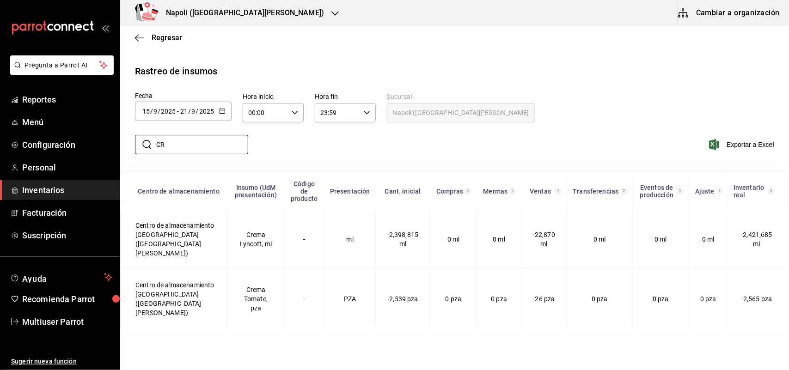
type input "C"
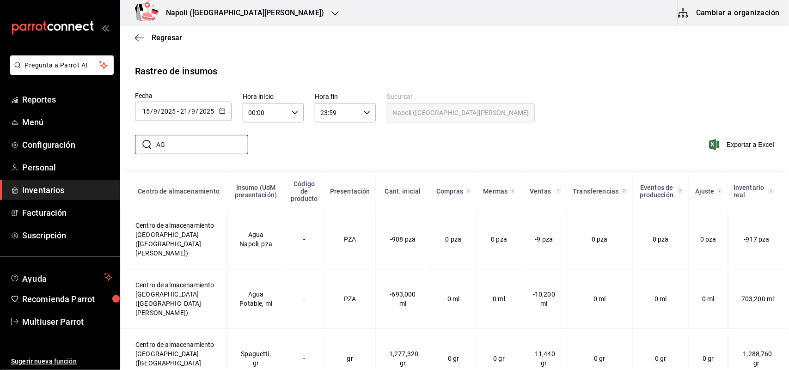
type input "A"
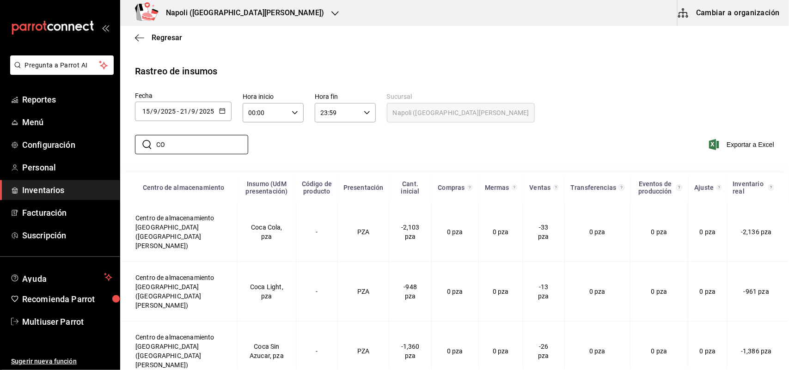
type input "C"
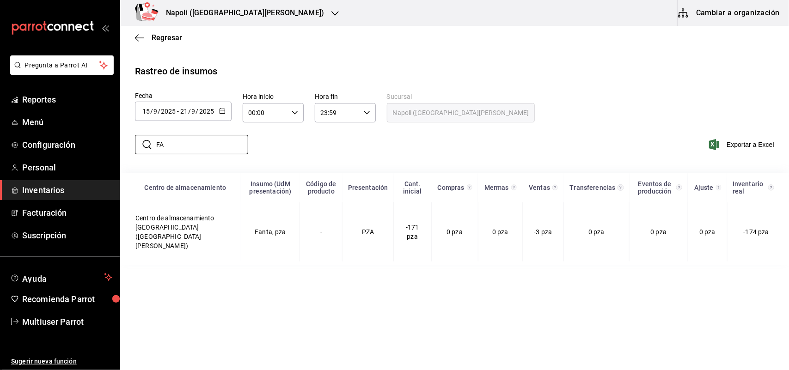
type input "F"
type input "S"
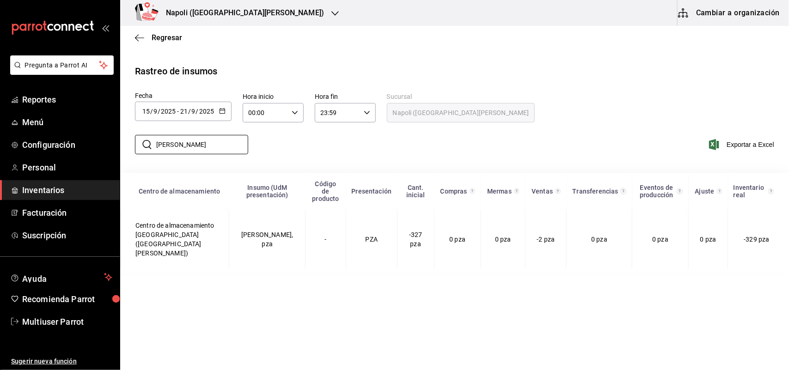
type input "J"
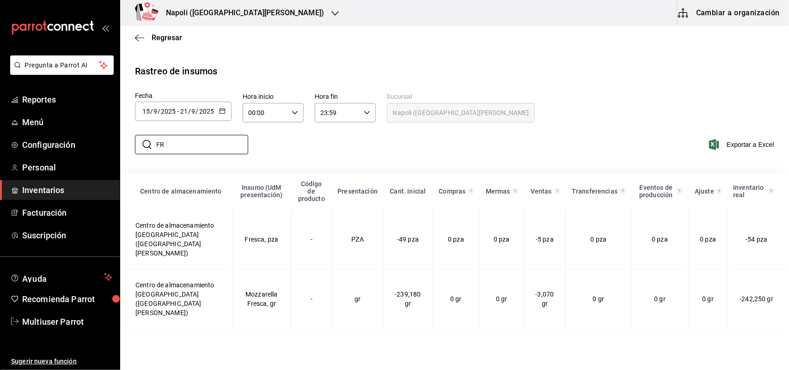
type input "F"
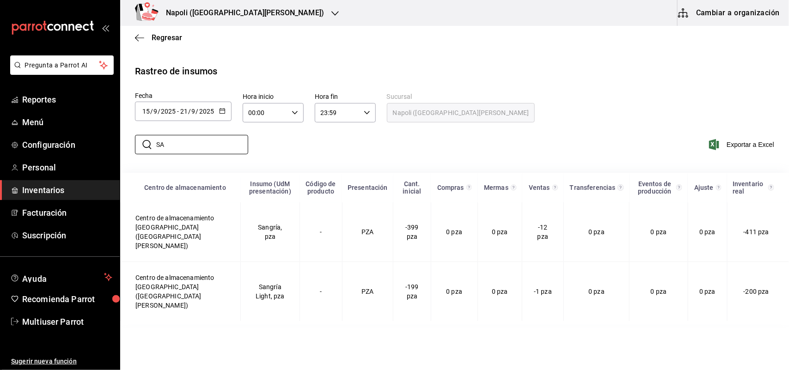
type input "S"
type input "T"
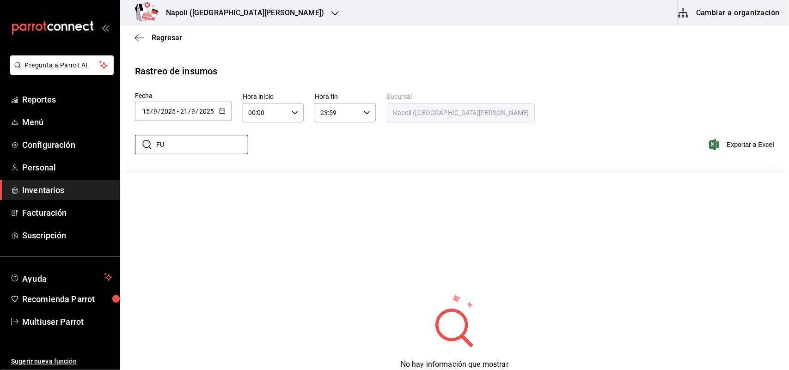
type input "F"
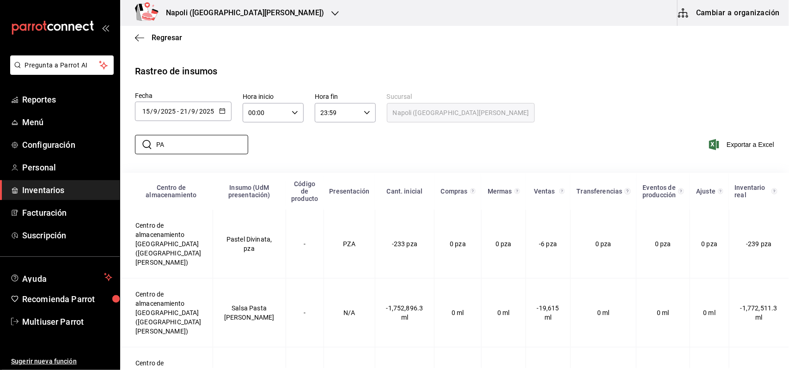
type input "P"
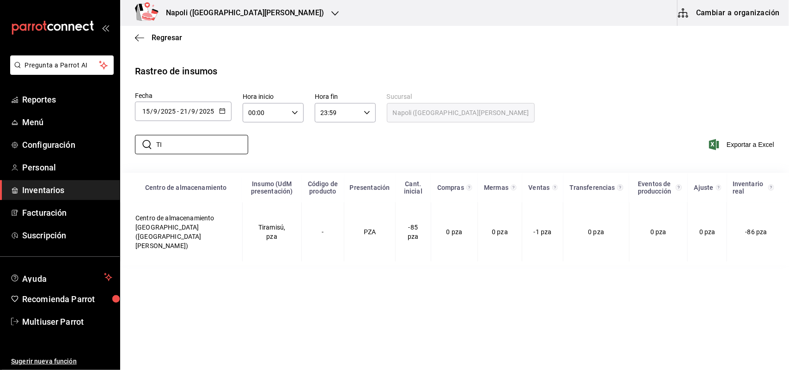
type input "T"
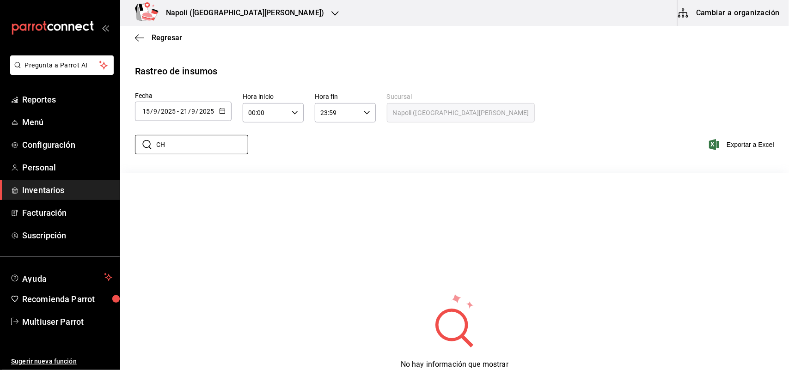
type input "C"
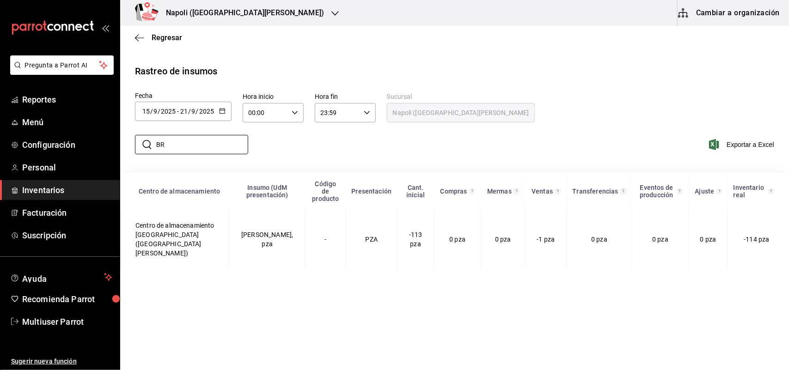
type input "B"
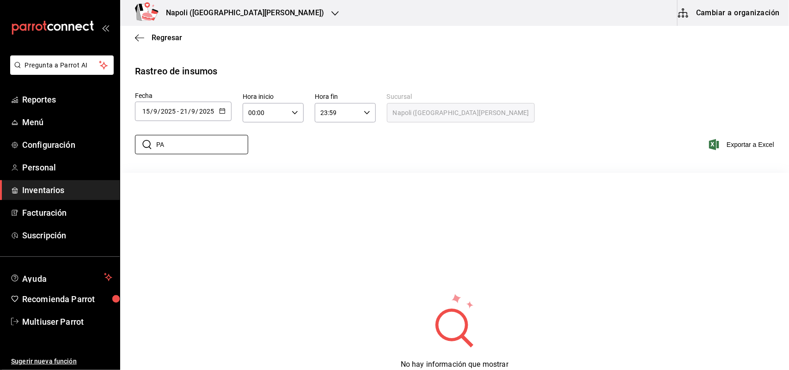
type input "P"
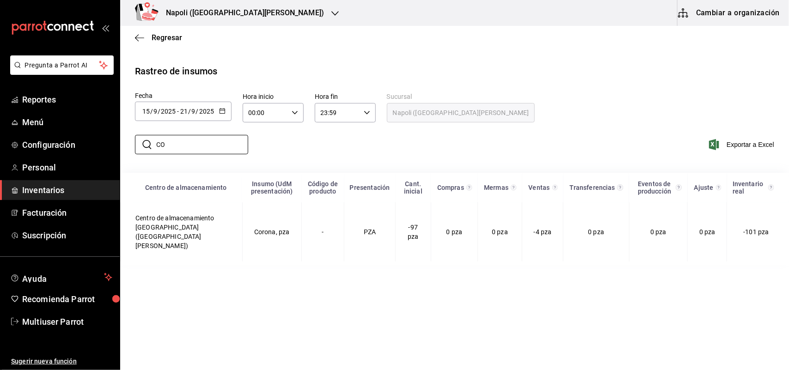
type input "C"
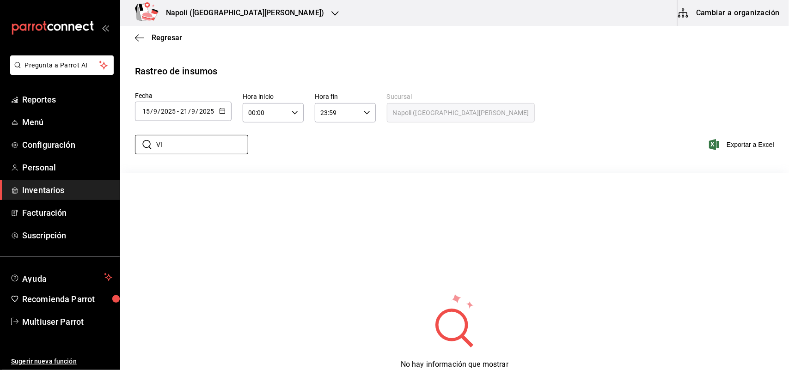
type input "V"
type input "M"
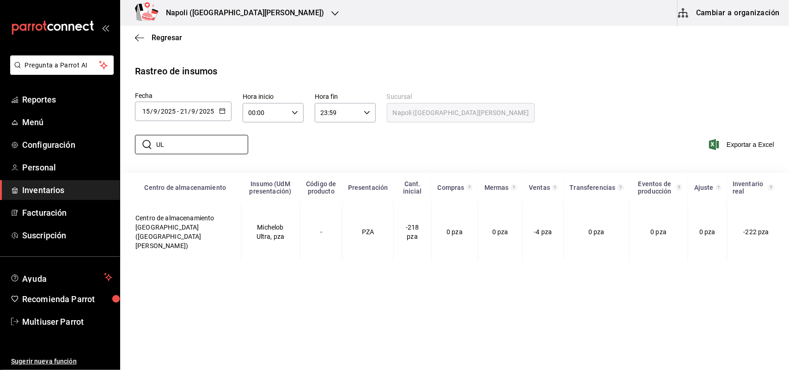
type input "U"
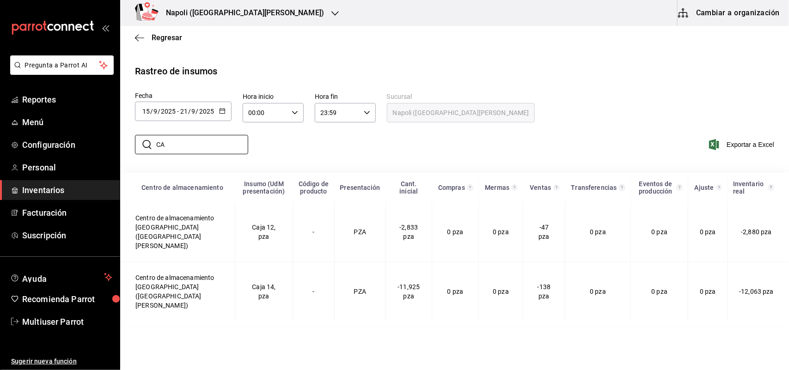
type input "C"
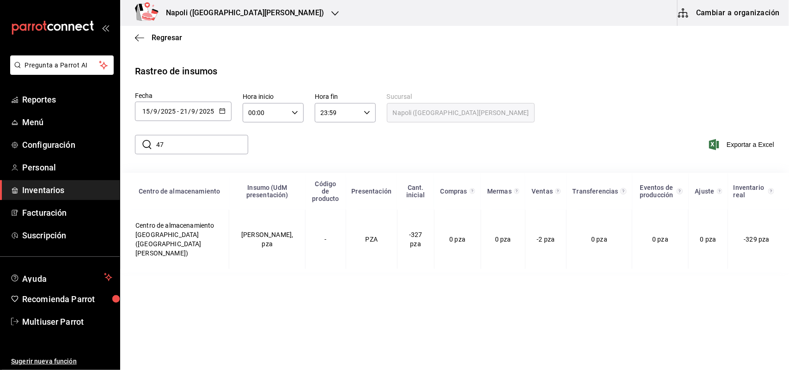
type input "4"
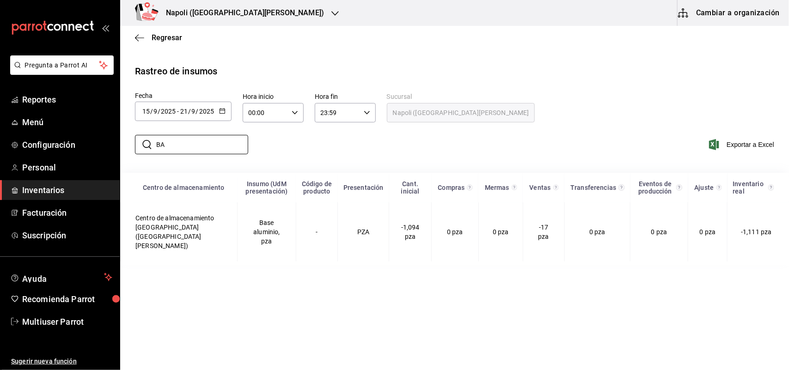
type input "B"
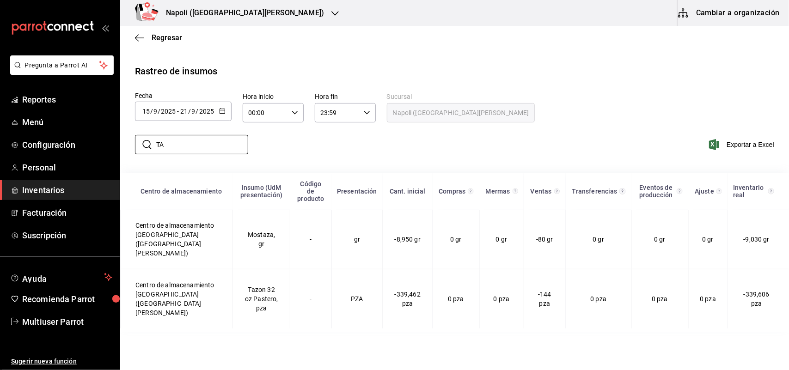
type input "T"
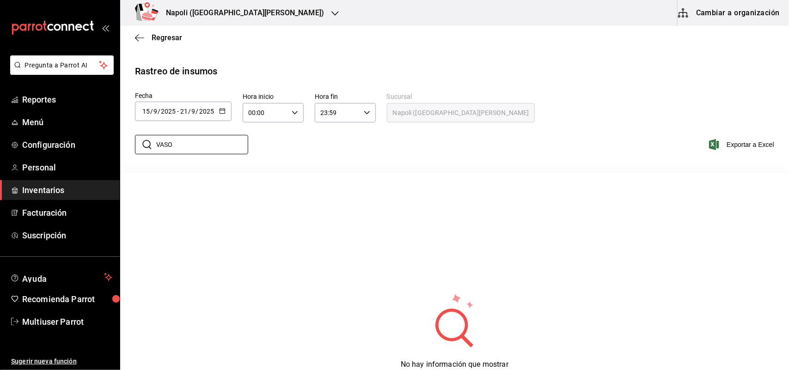
type input "VASO"
